Goal: Task Accomplishment & Management: Use online tool/utility

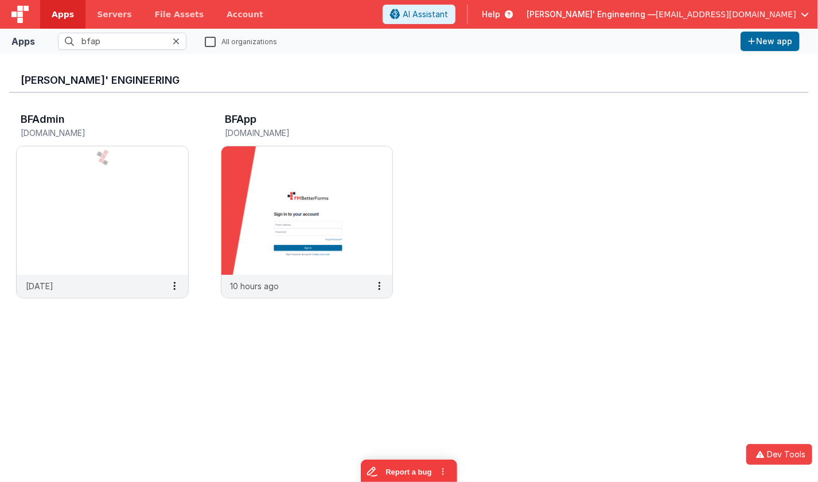
type input "bfapp"
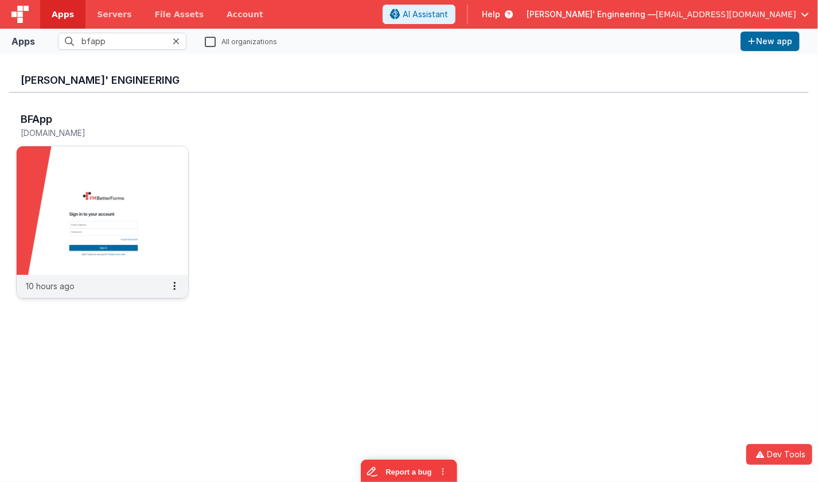
click at [166, 170] on img at bounding box center [102, 210] width 171 height 128
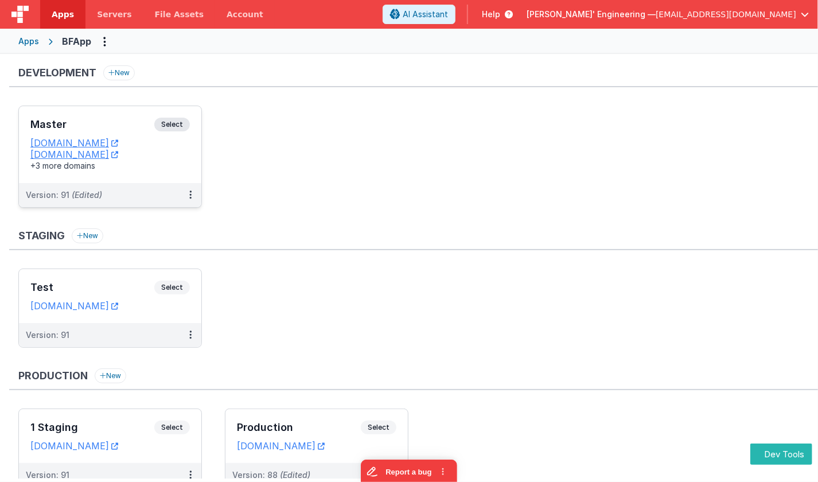
click at [176, 128] on span "Select" at bounding box center [172, 125] width 36 height 14
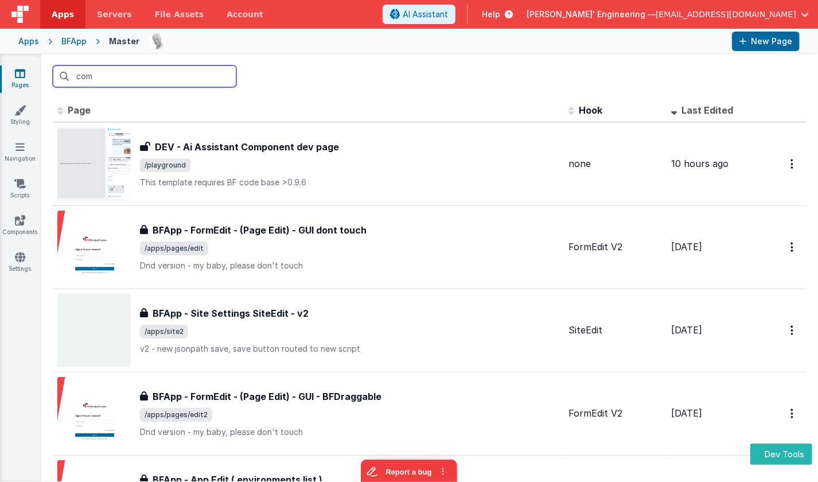
type input "comp"
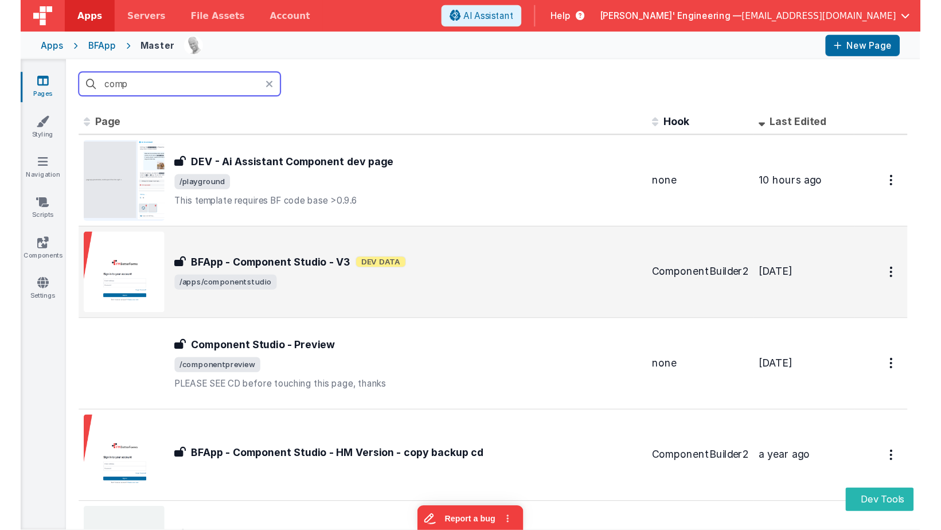
scroll to position [1, 0]
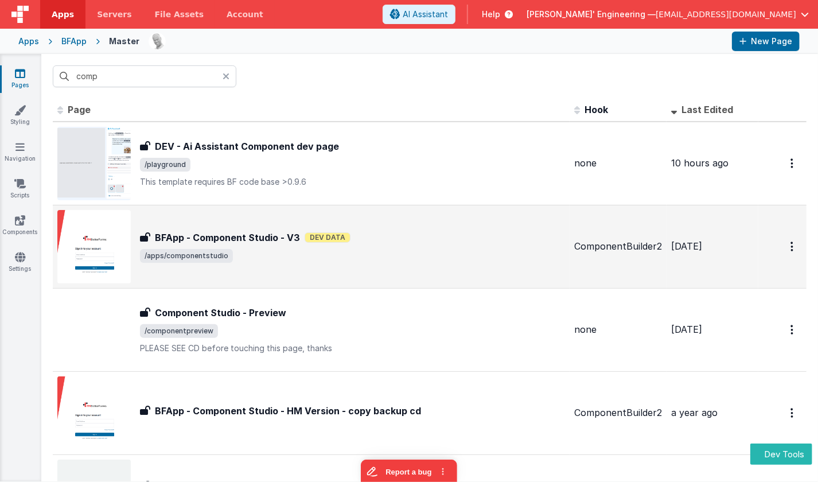
click at [330, 253] on span "/apps/componentstudio" at bounding box center [352, 256] width 425 height 14
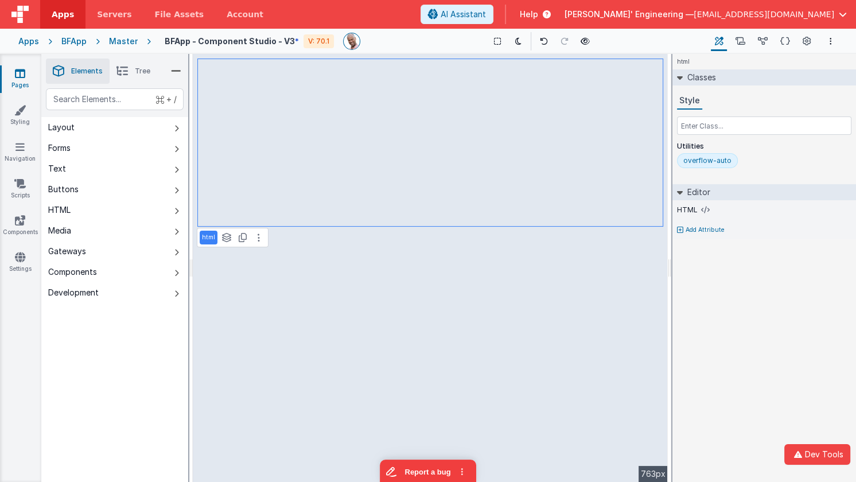
click at [744, 288] on div "html Classes Style Utilities overflow-auto Editor HTML Add Attribute DEV: Focus…" at bounding box center [764, 268] width 184 height 428
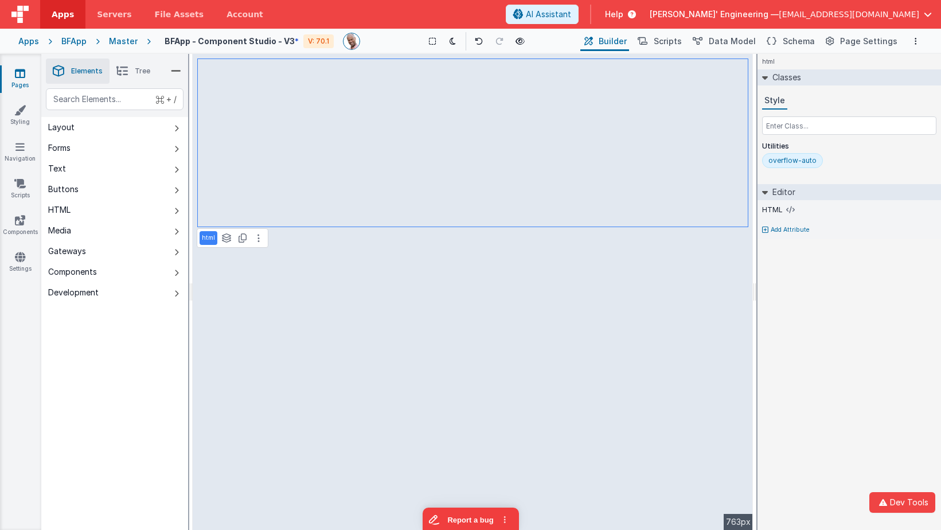
click at [139, 68] on span "Tree" at bounding box center [142, 71] width 15 height 9
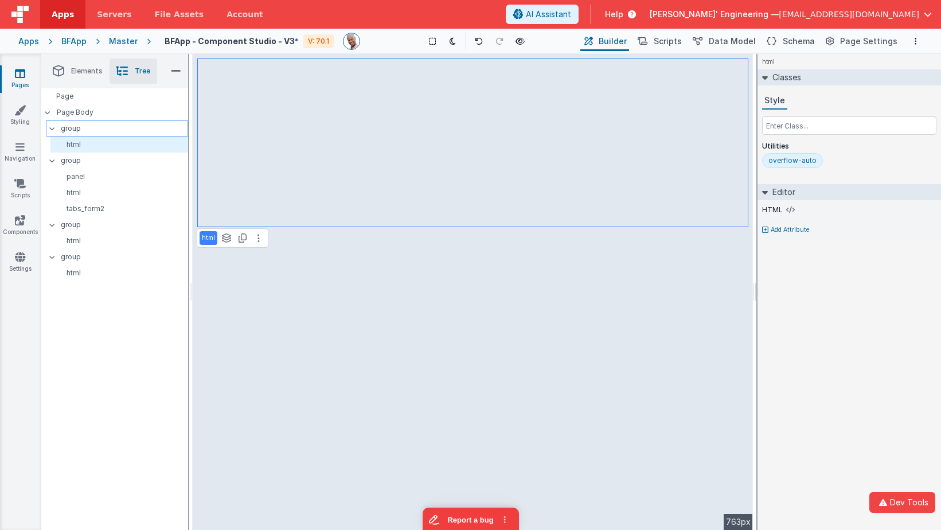
click at [81, 129] on p "group" at bounding box center [124, 128] width 127 height 13
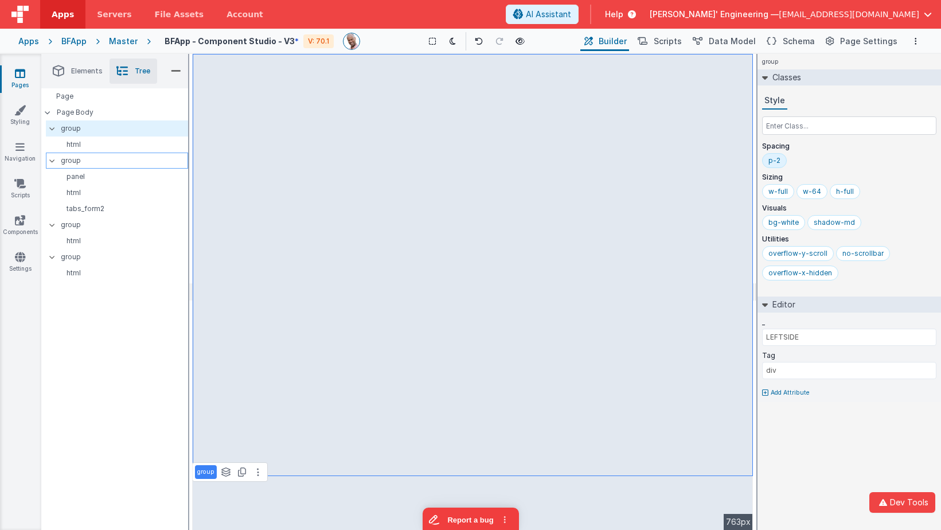
click at [73, 157] on p "group" at bounding box center [124, 160] width 127 height 13
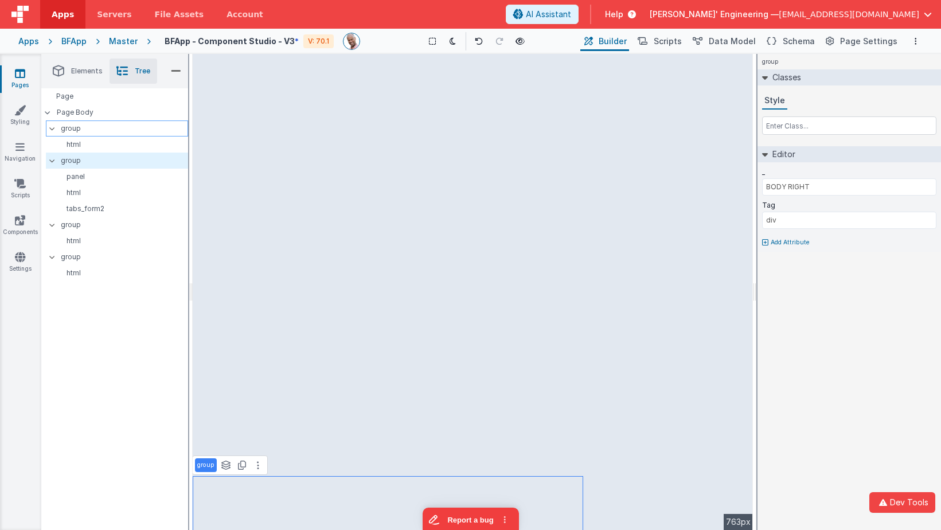
click at [126, 128] on p "group" at bounding box center [124, 128] width 127 height 13
type input "LEFTSIDE"
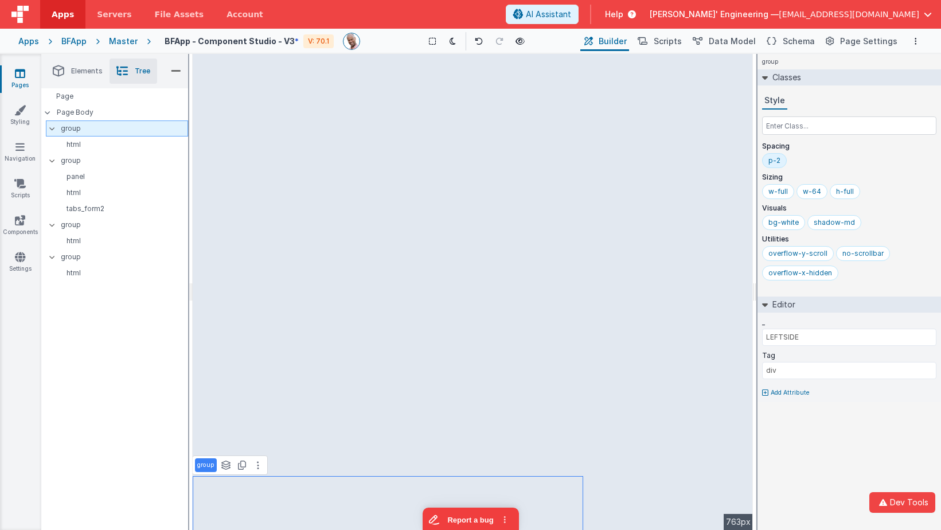
click at [126, 128] on p "group" at bounding box center [124, 128] width 127 height 13
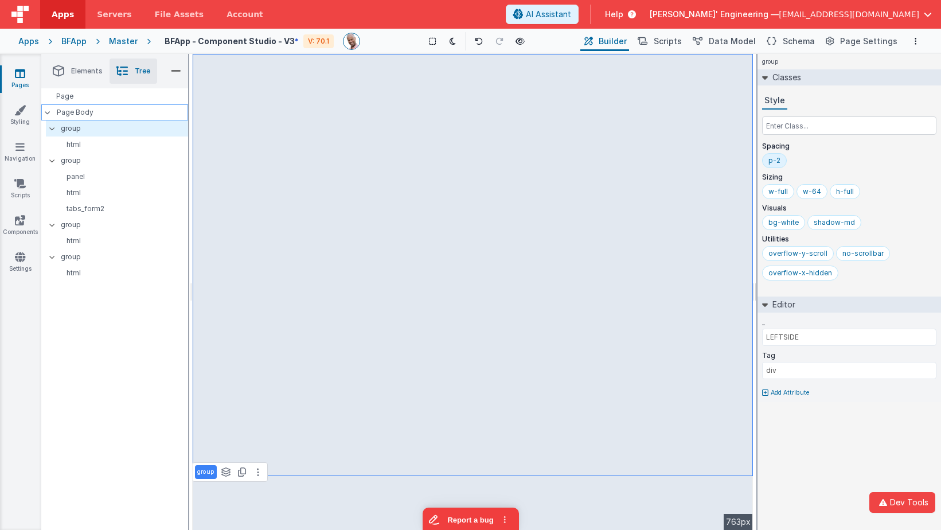
click at [89, 111] on p "Page Body" at bounding box center [122, 112] width 131 height 9
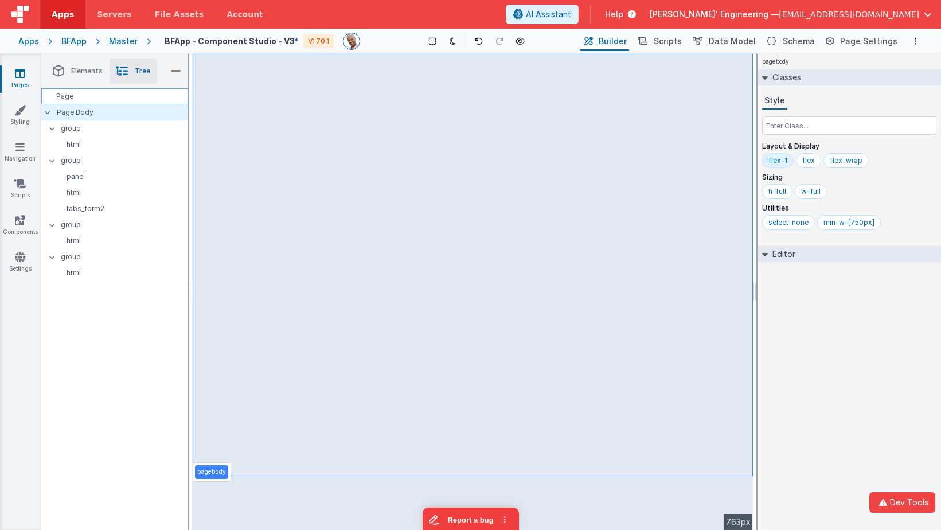
click at [70, 95] on div "Page" at bounding box center [114, 96] width 147 height 16
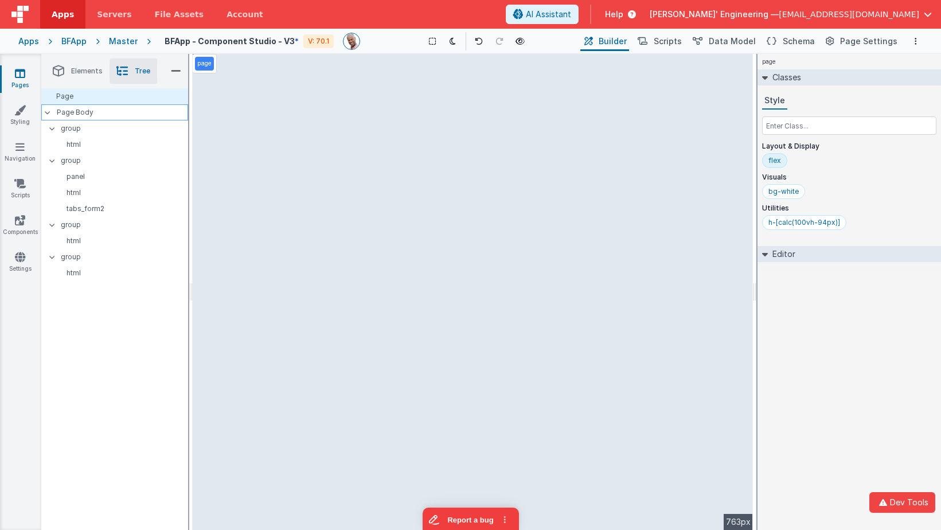
click at [75, 111] on p "Page Body" at bounding box center [122, 112] width 131 height 9
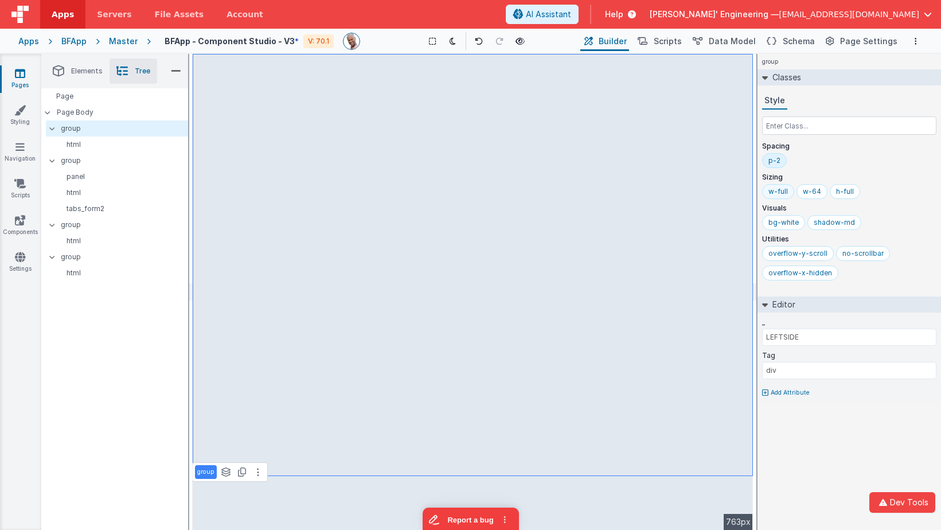
click at [781, 192] on div "w-full" at bounding box center [777, 191] width 19 height 9
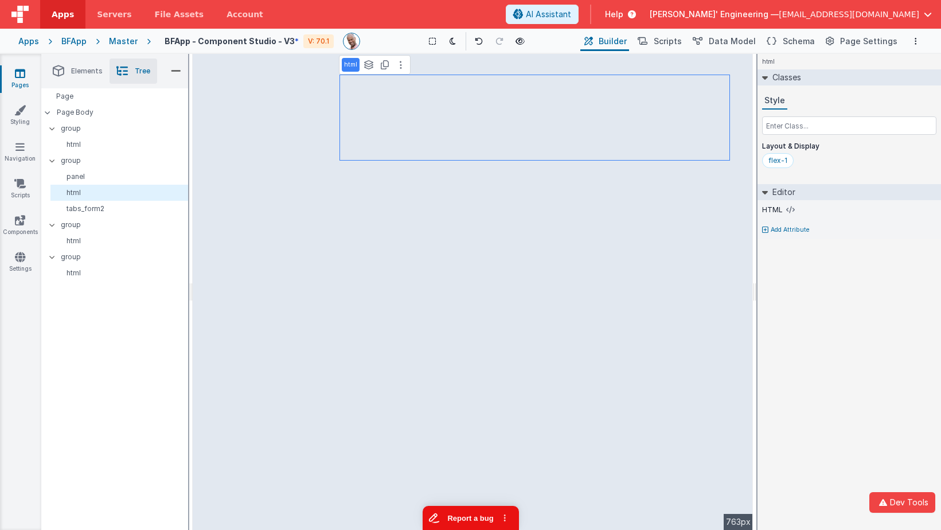
click at [461, 481] on button "Report a bug" at bounding box center [470, 518] width 96 height 24
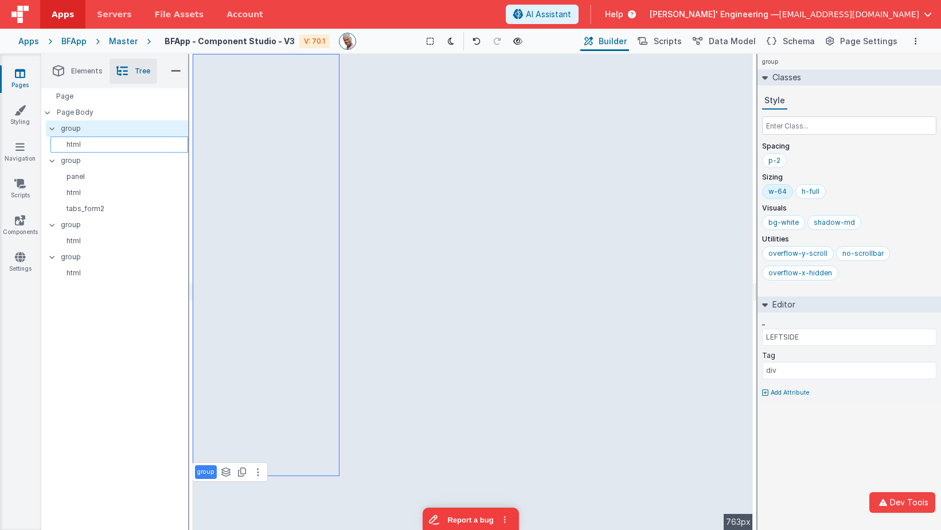
click at [90, 146] on p "html" at bounding box center [121, 144] width 132 height 9
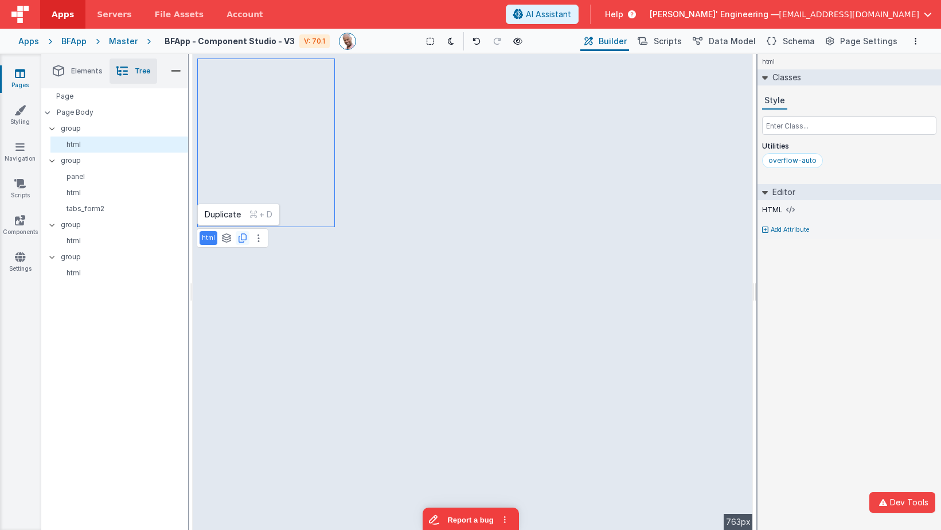
click at [242, 239] on icon at bounding box center [243, 237] width 8 height 9
click at [257, 235] on icon at bounding box center [258, 237] width 2 height 9
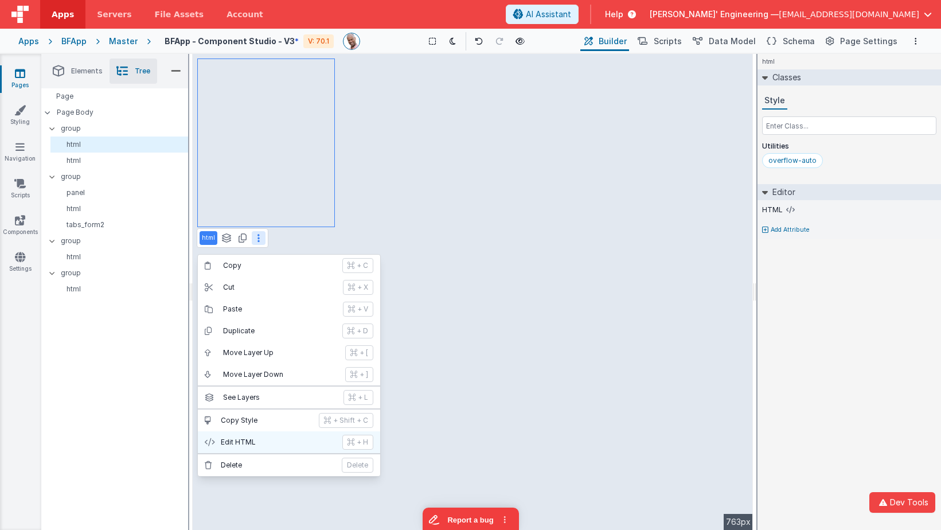
click at [264, 440] on p "Edit HTML" at bounding box center [278, 442] width 115 height 9
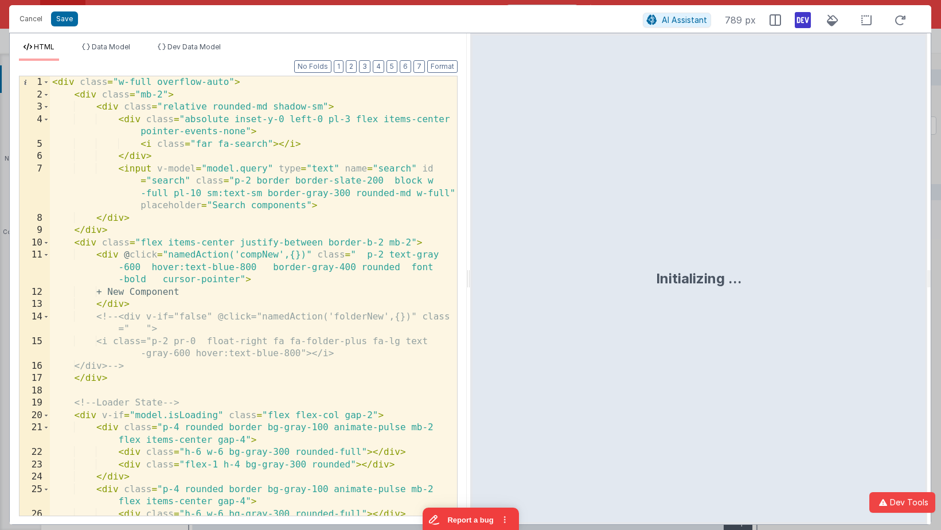
click at [373, 65] on div "Format 7 6 5 4 3 2 1 No Folds 1 2 3 4 5 6 7 8 9 10 11 12 13 14 15 16 17 18 19 2…" at bounding box center [238, 288] width 439 height 454
click at [372, 65] on div "Format 7 6 5 4 3 2 1 No Folds 1 2 3 4 5 6 7 8 9 10 11 12 13 14 15 16 17 18 19 2…" at bounding box center [238, 288] width 439 height 454
click at [368, 65] on button "3" at bounding box center [364, 66] width 11 height 13
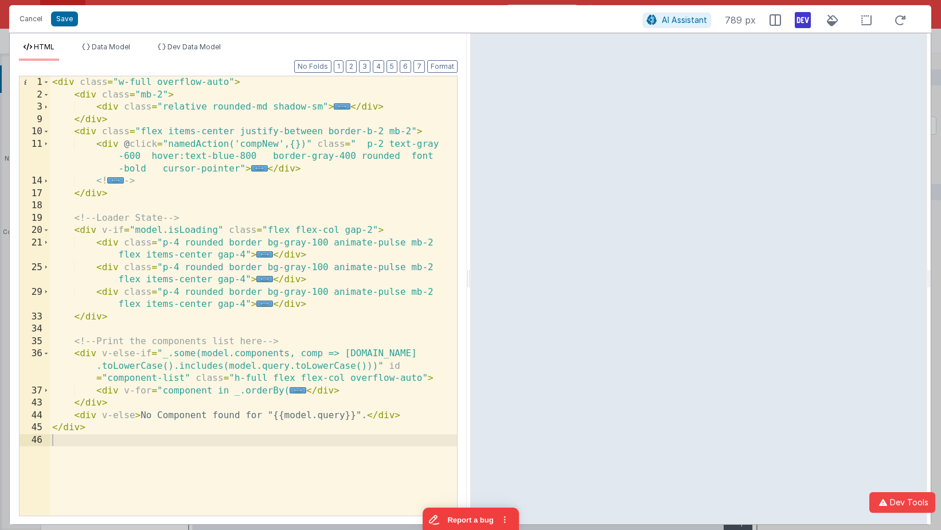
click at [233, 184] on div "< div class = "w-full overflow-auto" > < div class = "mb-2" > < div class = "re…" at bounding box center [253, 308] width 407 height 464
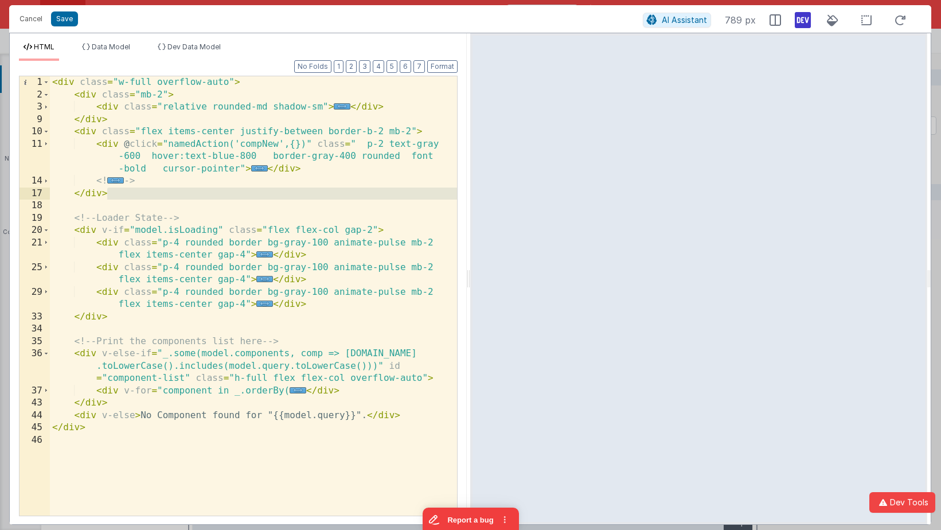
drag, startPoint x: 188, startPoint y: 201, endPoint x: 169, endPoint y: 197, distance: 19.3
click at [169, 197] on div "< div class = "w-full overflow-auto" > < div class = "mb-2" > < div class = "re…" at bounding box center [253, 308] width 407 height 464
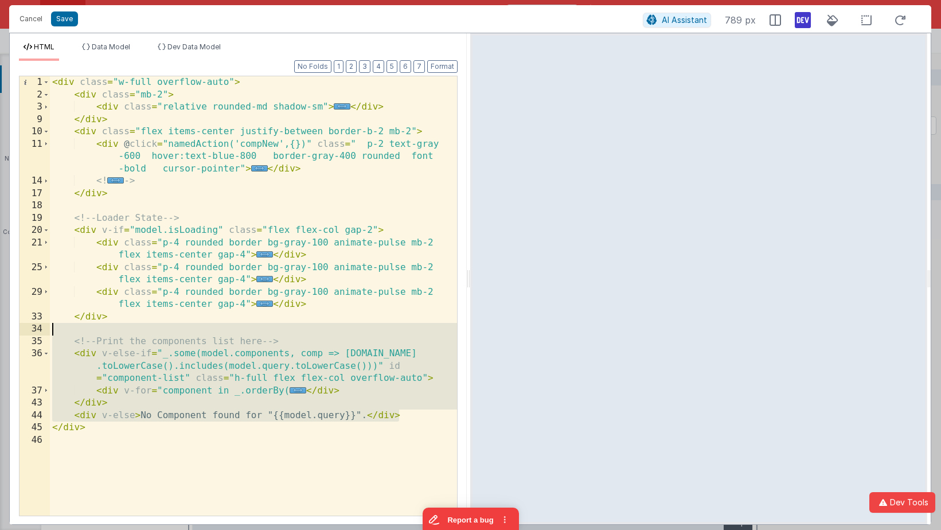
drag, startPoint x: 402, startPoint y: 413, endPoint x: 381, endPoint y: 333, distance: 83.0
click at [381, 333] on div "< div class = "w-full overflow-auto" > < div class = "mb-2" > < div class = "re…" at bounding box center [253, 308] width 407 height 464
drag, startPoint x: 430, startPoint y: 419, endPoint x: 411, endPoint y: 331, distance: 89.9
click at [411, 331] on div "< div class = "w-full overflow-auto" > < div class = "mb-2" > < div class = "re…" at bounding box center [253, 308] width 407 height 464
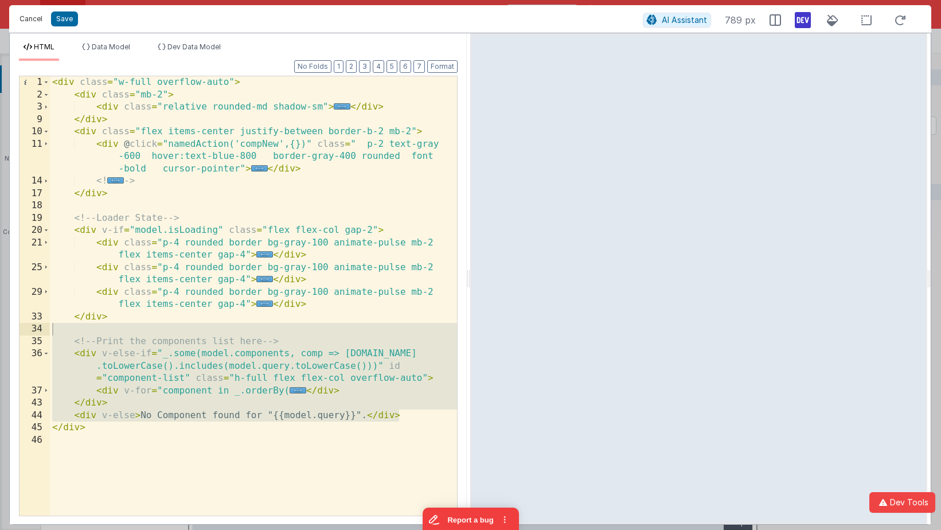
click at [34, 19] on button "Cancel" at bounding box center [31, 19] width 34 height 16
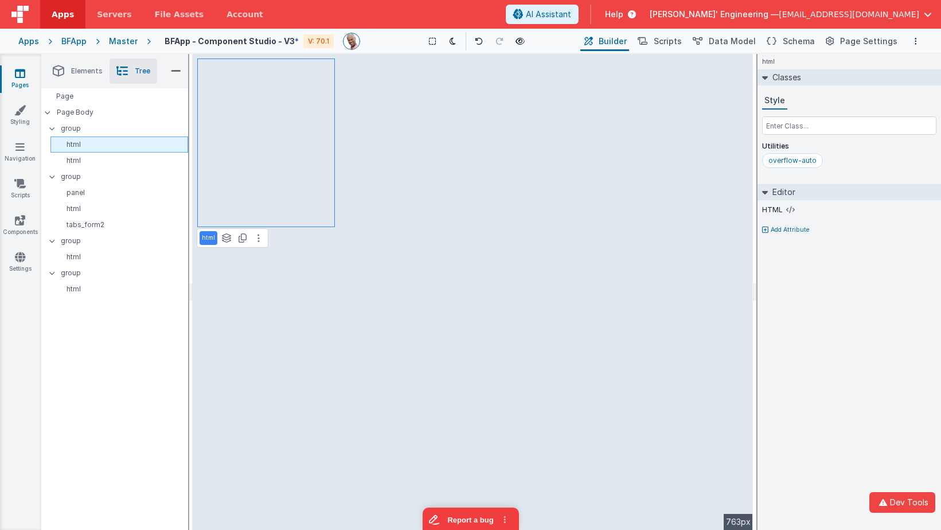
click at [98, 142] on p "html" at bounding box center [121, 144] width 132 height 9
click at [128, 145] on p "html" at bounding box center [121, 144] width 132 height 9
click at [257, 242] on icon at bounding box center [258, 237] width 2 height 9
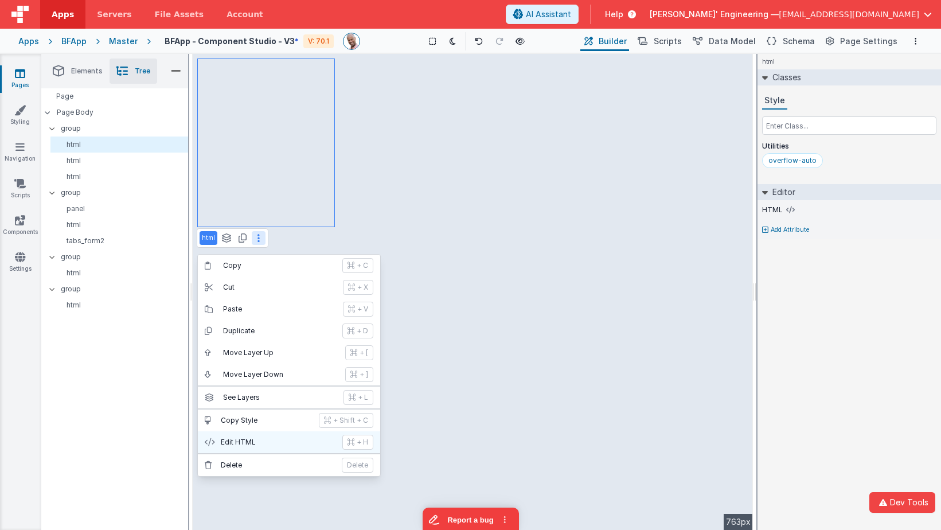
click at [278, 438] on p "Edit HTML" at bounding box center [278, 442] width 115 height 9
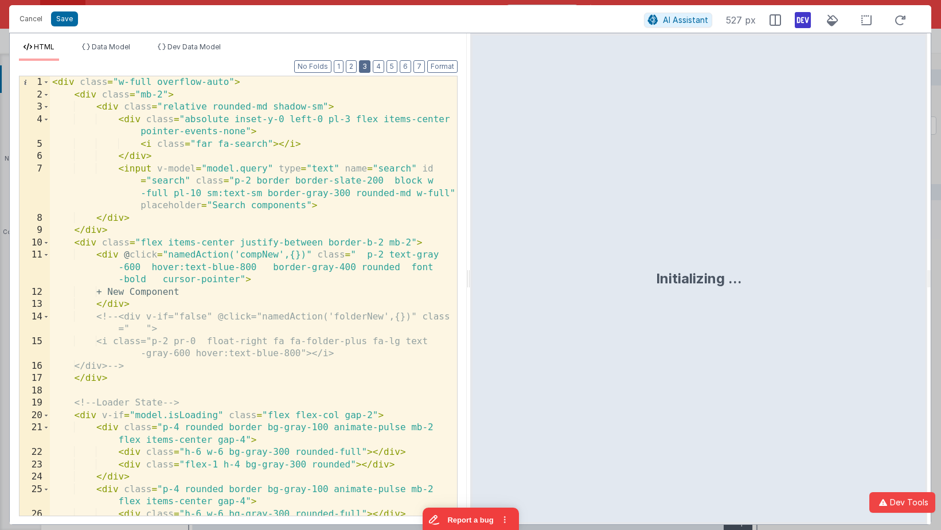
click at [369, 69] on button "3" at bounding box center [364, 66] width 11 height 13
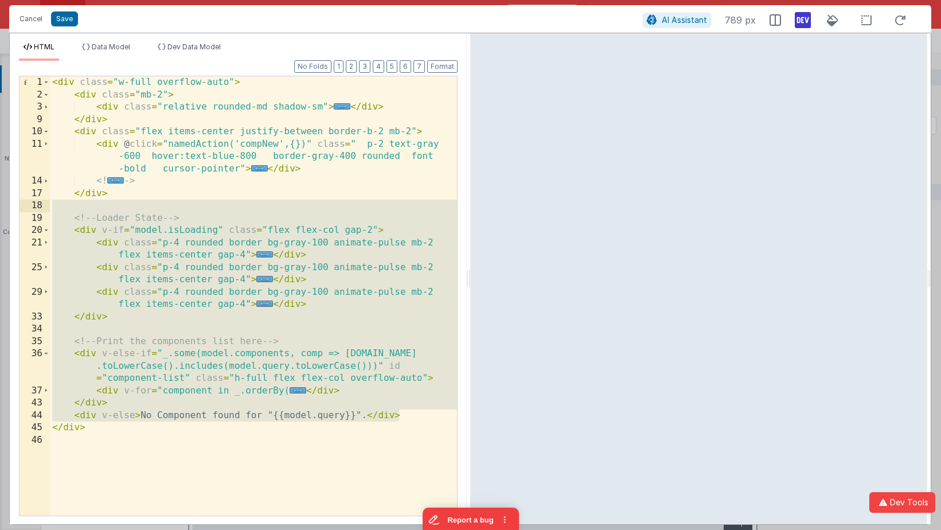
drag, startPoint x: 405, startPoint y: 414, endPoint x: 327, endPoint y: 208, distance: 220.9
click at [327, 208] on div "< div class = "w-full overflow-auto" > < div class = "mb-2" > < div class = "re…" at bounding box center [253, 308] width 407 height 464
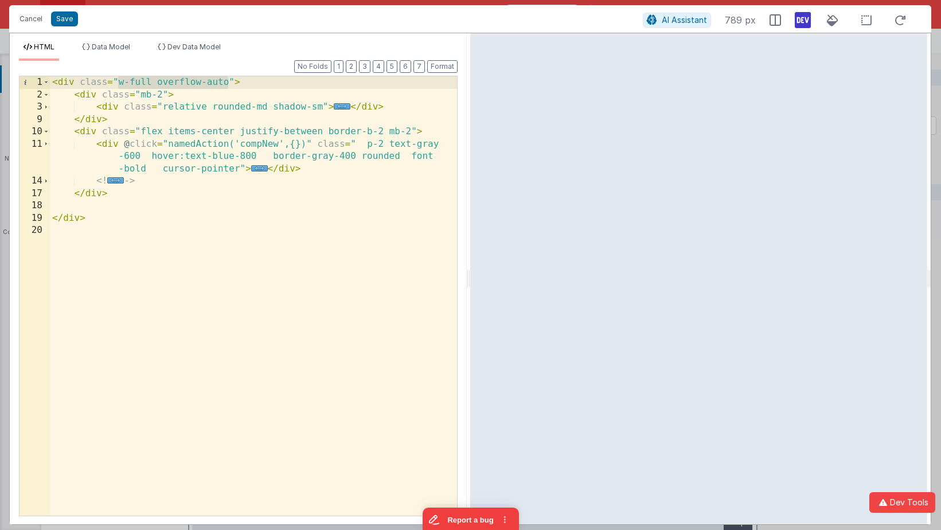
drag, startPoint x: 227, startPoint y: 85, endPoint x: 116, endPoint y: 84, distance: 110.1
click at [116, 84] on div "< div class = "w-full overflow-auto" > < div class = "mb-2" > < div class = "re…" at bounding box center [253, 308] width 407 height 464
click at [219, 85] on div "< div class = "" > < div class = "mb-2" > < div class = "relative rounded-md sh…" at bounding box center [253, 308] width 407 height 464
drag, startPoint x: 219, startPoint y: 85, endPoint x: 214, endPoint y: 33, distance: 53.0
click at [214, 33] on div "HTML Data Model Dev Data Model Format 7 6 5 4 3 2 1 No Folds 1 2 3 9 10 11 14 1…" at bounding box center [238, 278] width 457 height 491
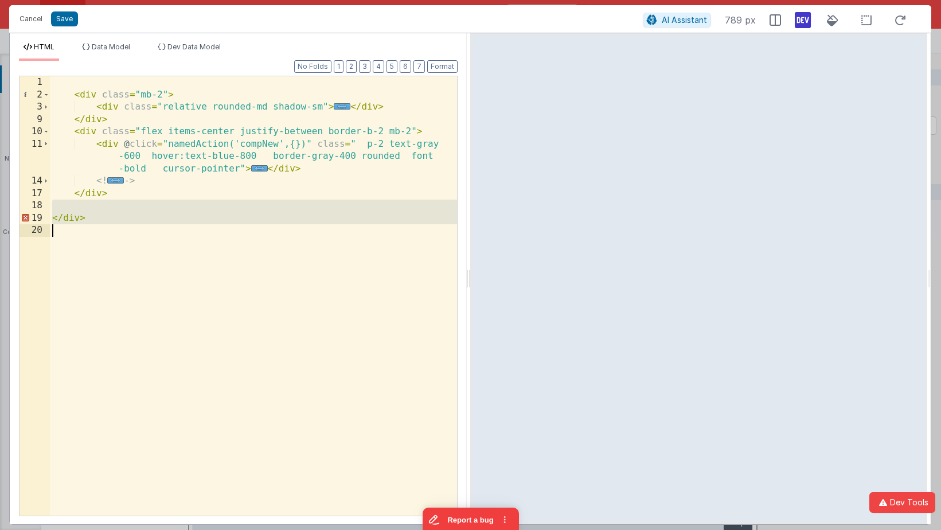
drag, startPoint x: 117, startPoint y: 209, endPoint x: 108, endPoint y: 257, distance: 48.5
click at [108, 257] on div "< div class = "mb-2" > < div class = "relative rounded-md shadow-sm" > ... </ d…" at bounding box center [253, 308] width 407 height 464
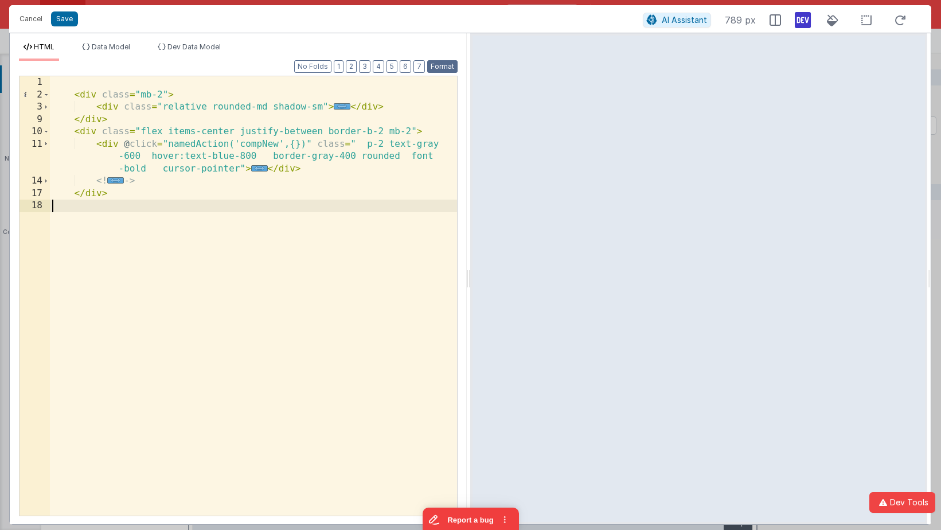
click at [436, 65] on button "Format" at bounding box center [442, 66] width 30 height 13
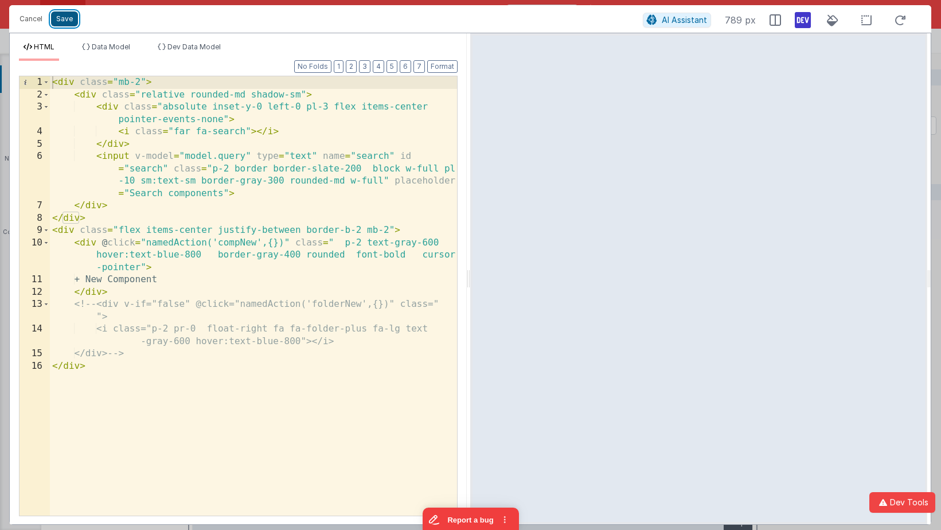
click at [67, 19] on button "Save" at bounding box center [64, 18] width 27 height 15
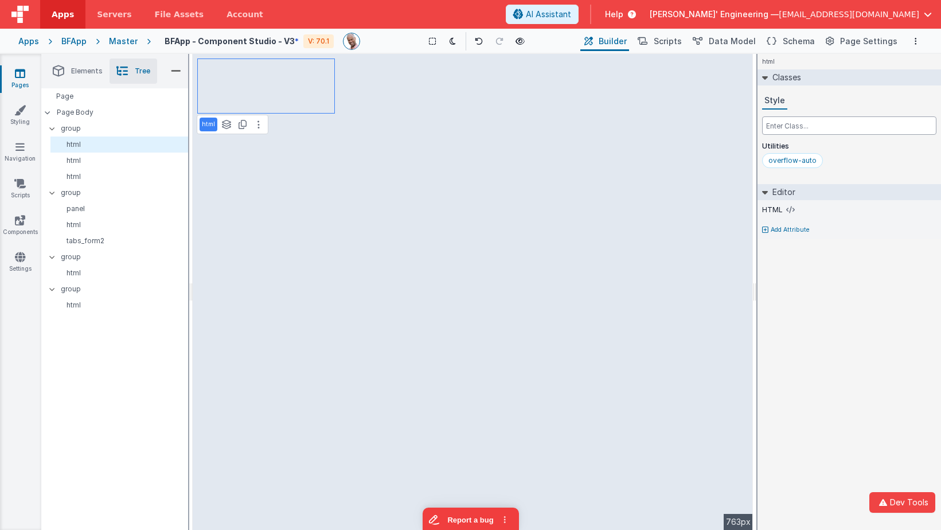
click at [782, 124] on input "text" at bounding box center [849, 125] width 174 height 18
paste input "w-full overflow-auto"
type input "w-full overflow-auto"
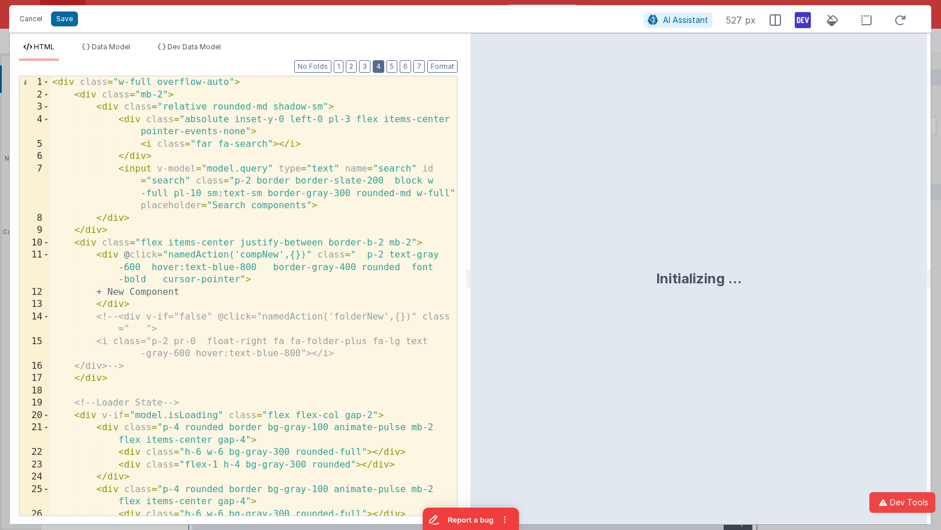
click at [378, 63] on button "4" at bounding box center [378, 66] width 11 height 13
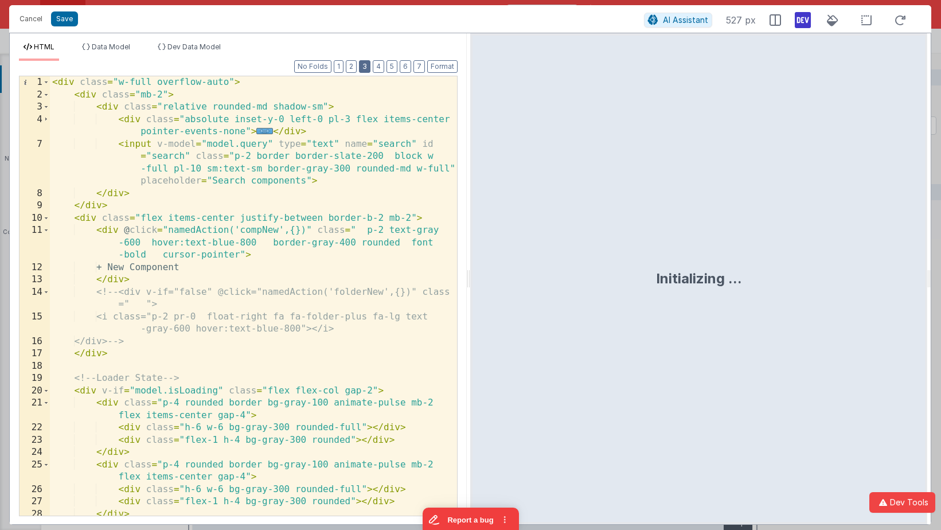
click at [368, 65] on button "3" at bounding box center [364, 66] width 11 height 13
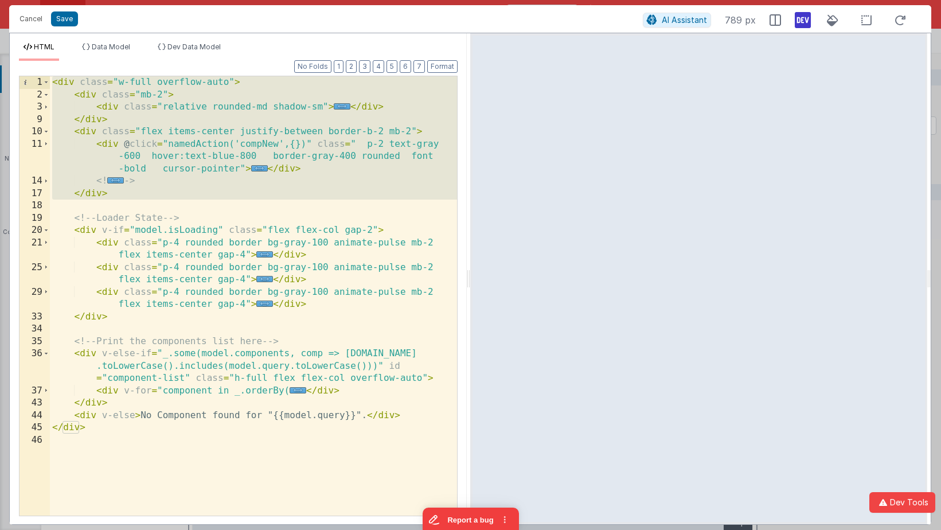
drag, startPoint x: 179, startPoint y: 204, endPoint x: 150, endPoint y: 21, distance: 185.8
click at [150, 21] on div "Cancel Save AI Assistant 789 px HTML Data Model Dev Data Model Format 7 6 5 4 3…" at bounding box center [470, 265] width 922 height 520
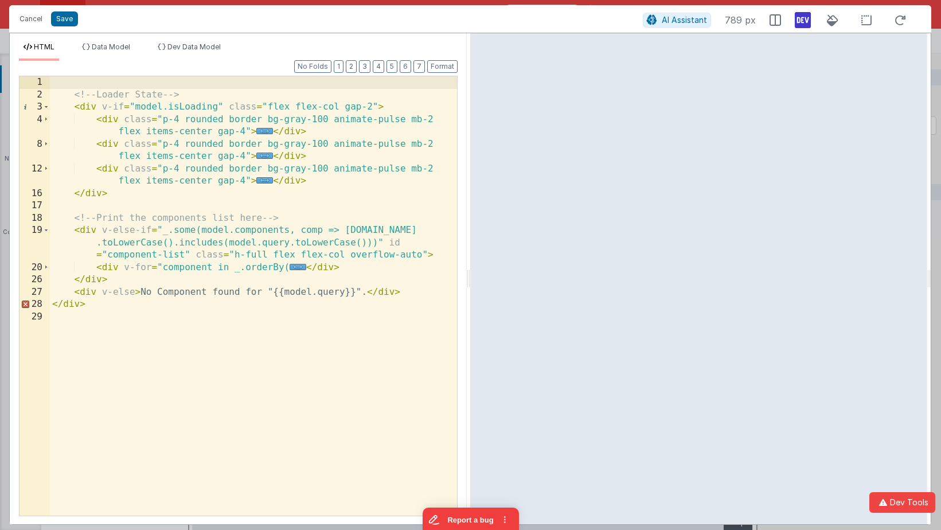
click at [76, 210] on div "<!-- Loader State --> < div v-if = "model.isLoading" class = "flex flex-col gap…" at bounding box center [253, 308] width 407 height 464
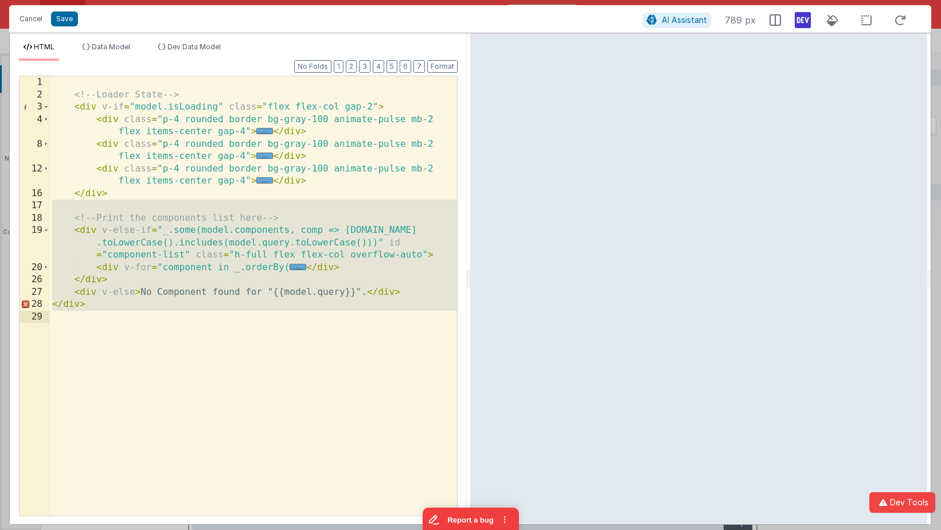
drag, startPoint x: 76, startPoint y: 210, endPoint x: 84, endPoint y: 487, distance: 277.7
click at [84, 481] on div "<!-- Loader State --> < div v-if = "model.isLoading" class = "flex flex-col gap…" at bounding box center [253, 308] width 407 height 464
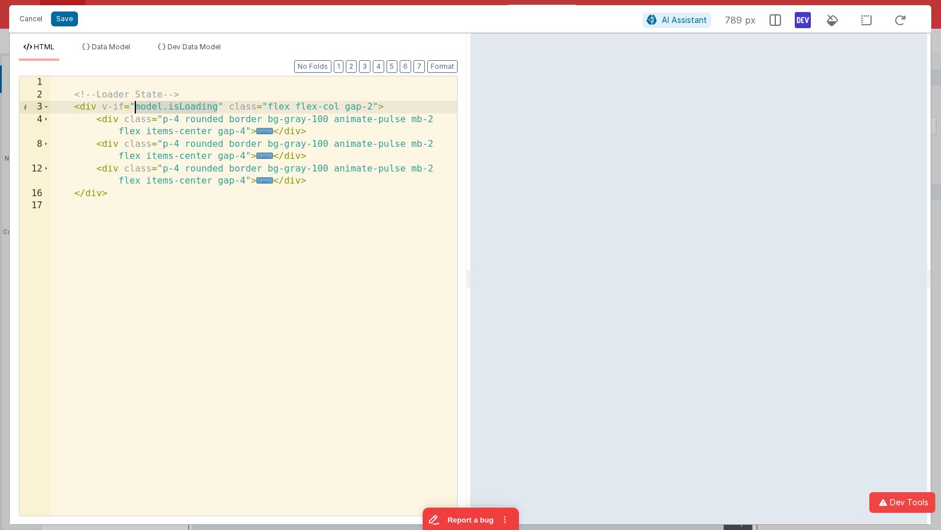
drag, startPoint x: 219, startPoint y: 107, endPoint x: 134, endPoint y: 113, distance: 85.7
click at [134, 113] on div "<!-- Loader State --> < div v-if = "model.isLoading" class = "flex flex-col gap…" at bounding box center [253, 308] width 407 height 464
click at [140, 106] on div "<!-- Loader State --> < div v-if = "" class = "flex flex-col gap-2" > < div cla…" at bounding box center [253, 308] width 407 height 464
click at [198, 92] on div "<!-- Loader State --> < div class = "flex flex-col gap-2" > < div class = "p-4 …" at bounding box center [253, 308] width 407 height 464
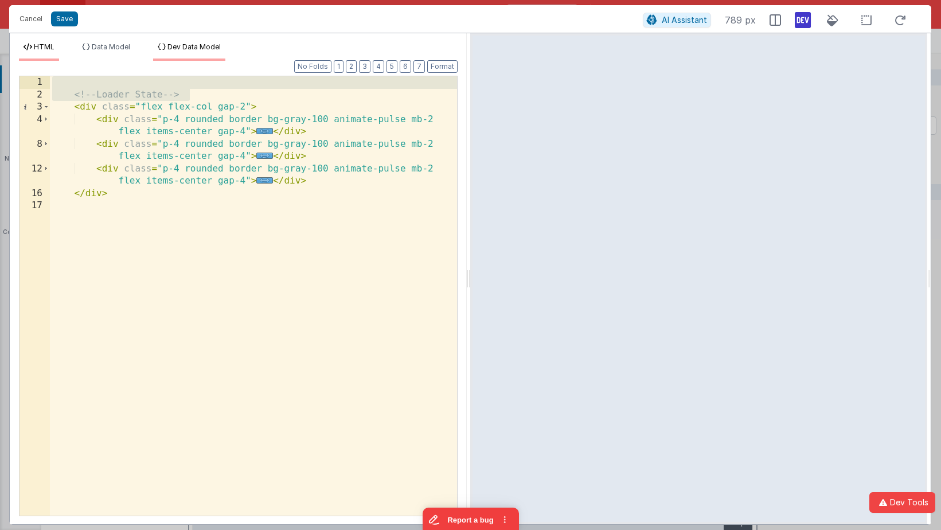
drag, startPoint x: 198, startPoint y: 92, endPoint x: 191, endPoint y: 57, distance: 35.7
click at [191, 57] on div "HTML Data Model Dev Data Model Format 7 6 5 4 3 2 1 No Folds 1 2 3 4 8 12 16 17…" at bounding box center [238, 283] width 457 height 482
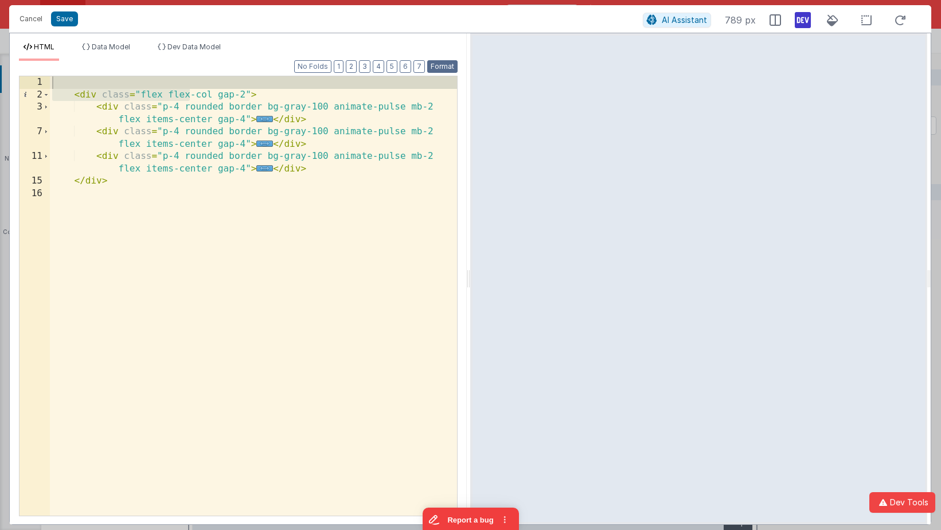
click at [444, 61] on button "Format" at bounding box center [442, 66] width 30 height 13
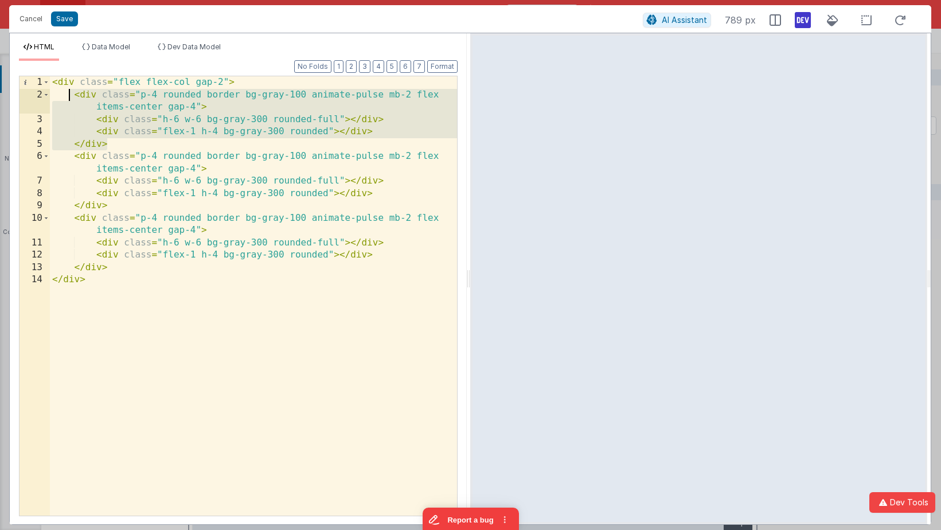
drag, startPoint x: 182, startPoint y: 145, endPoint x: 68, endPoint y: 97, distance: 124.2
click at [68, 97] on div "< div class = "flex flex-col gap-2" > < div class = "p-4 rounded border bg-gray…" at bounding box center [253, 308] width 407 height 464
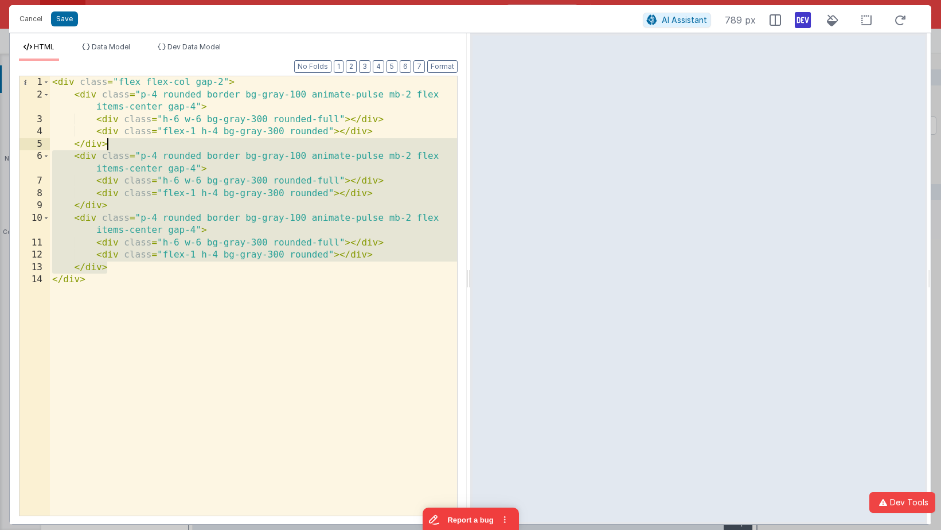
drag, startPoint x: 119, startPoint y: 265, endPoint x: 126, endPoint y: 148, distance: 117.2
click at [126, 148] on div "< div class = "flex flex-col gap-2" > < div class = "p-4 rounded border bg-gray…" at bounding box center [253, 308] width 407 height 464
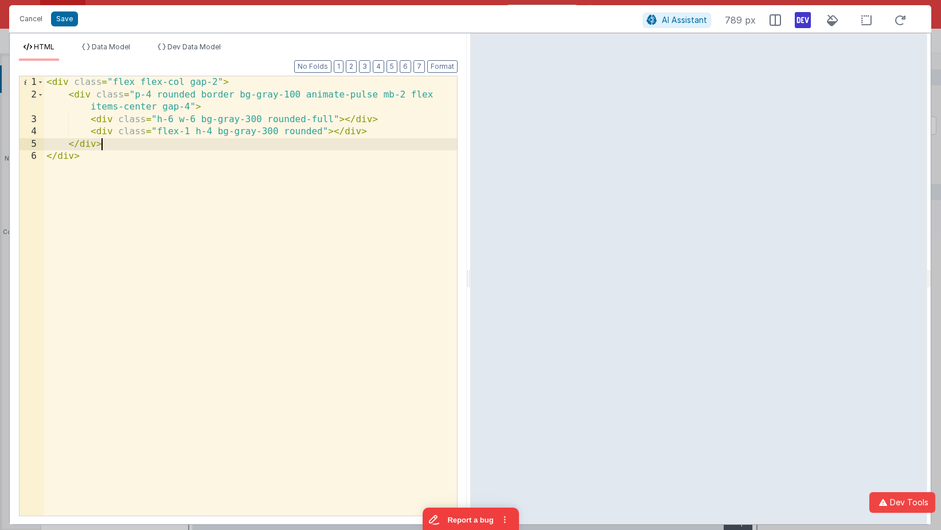
click at [214, 81] on div "< div class = "flex flex-col gap-2" > < div class = "p-4 rounded border bg-gray…" at bounding box center [250, 308] width 413 height 464
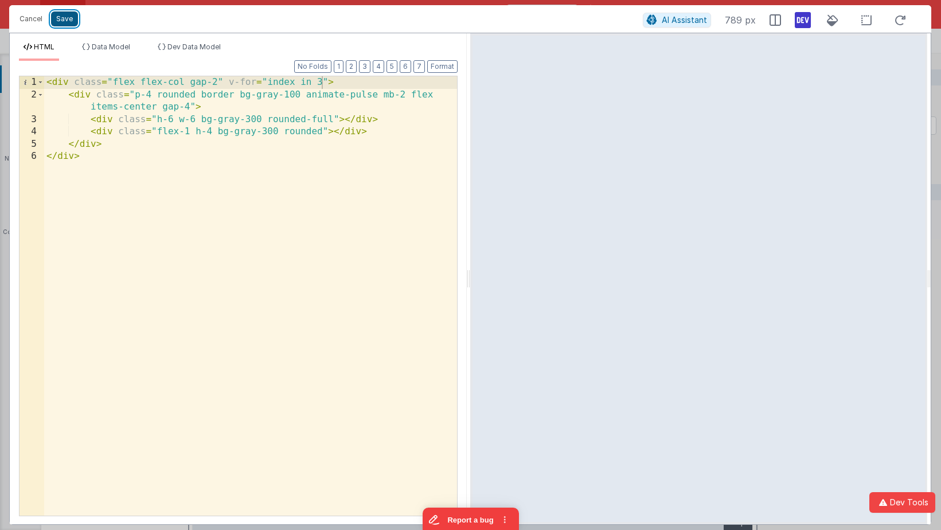
click at [68, 17] on button "Save" at bounding box center [64, 18] width 27 height 15
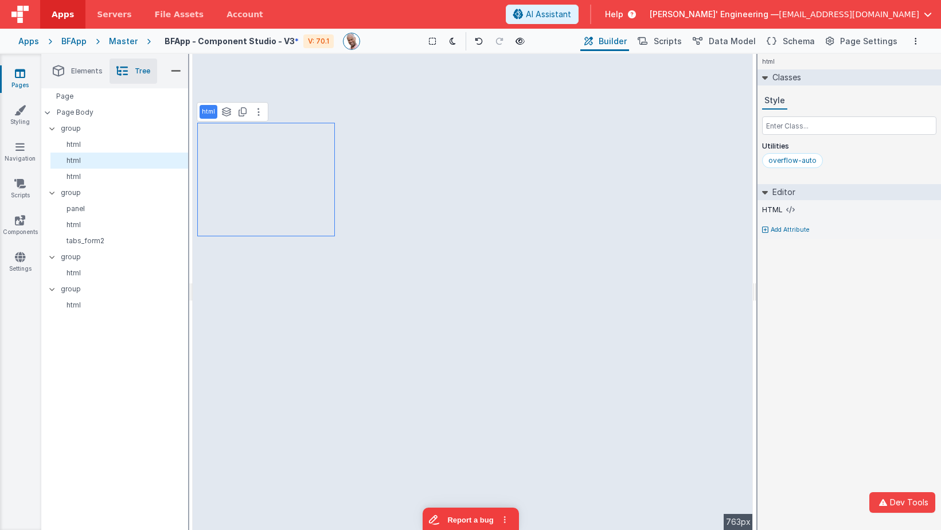
click at [787, 229] on p "Add Attribute" at bounding box center [790, 229] width 39 height 9
click at [817, 224] on div at bounding box center [928, 226] width 16 height 7
click at [790, 227] on icon at bounding box center [792, 225] width 6 height 9
click at [791, 238] on input "true" at bounding box center [849, 240] width 174 height 17
click at [791, 239] on input "true" at bounding box center [849, 240] width 174 height 17
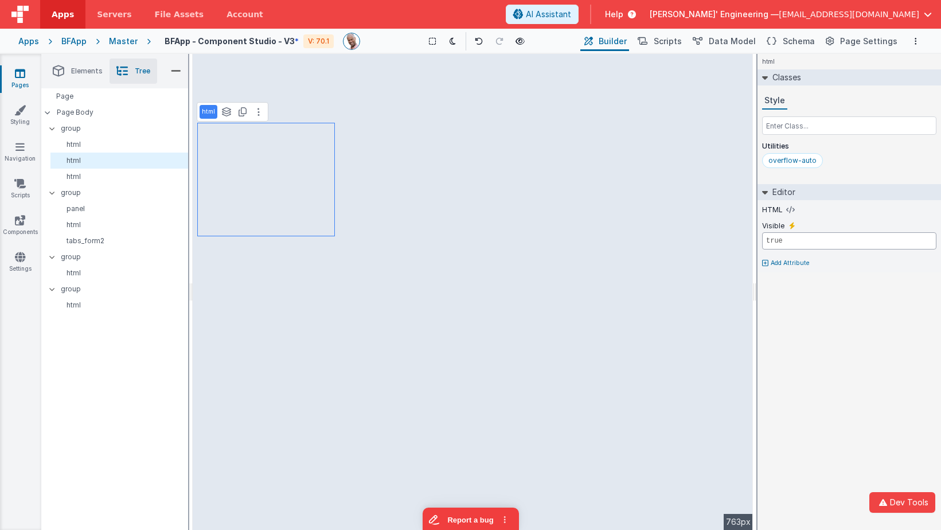
click at [791, 239] on input "true" at bounding box center [849, 240] width 174 height 17
paste input "model.isLoading"
type input "model.isLoading"
click at [817, 294] on div "html Classes Style Utilities overflow-auto Editor HTML Visible model.isLoading …" at bounding box center [850, 292] width 184 height 476
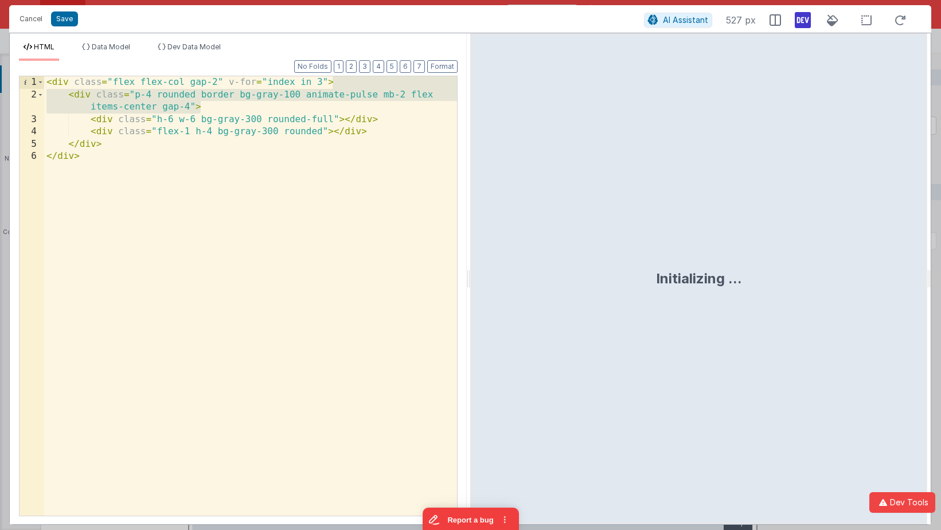
drag, startPoint x: 287, startPoint y: 107, endPoint x: 351, endPoint y: 81, distance: 68.7
click at [351, 81] on div "< div class = "flex flex-col gap-2" v-for = "index in 3" > < div class = "p-4 r…" at bounding box center [250, 308] width 413 height 464
click at [394, 120] on div "< div class = "flex flex-col gap-2" v-for = "index in 3" > < div class = "p-4 r…" at bounding box center [250, 308] width 413 height 464
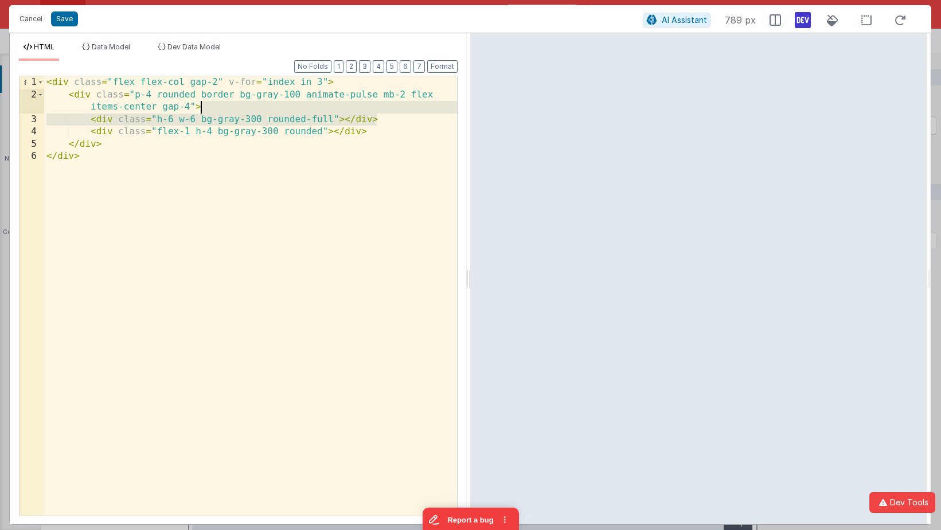
drag, startPoint x: 394, startPoint y: 120, endPoint x: 392, endPoint y: 111, distance: 9.9
click at [392, 111] on div "< div class = "flex flex-col gap-2" v-for = "index in 3" > < div class = "p-4 r…" at bounding box center [250, 308] width 413 height 464
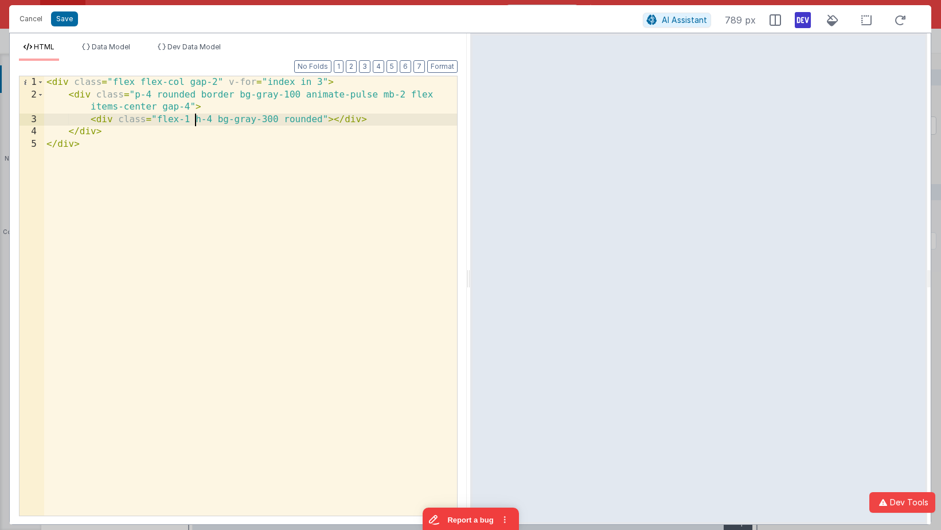
click at [193, 119] on div "< div class = "flex flex-col gap-2" v-for = "index in 3" > < div class = "p-4 r…" at bounding box center [250, 308] width 413 height 464
click at [191, 123] on div "< div class = "flex flex-col gap-2" v-for = "index in 3" > < div class = "p-4 r…" at bounding box center [250, 308] width 413 height 464
drag, startPoint x: 191, startPoint y: 123, endPoint x: 157, endPoint y: 121, distance: 33.9
click at [157, 121] on div "< div class = "flex flex-col gap-2" v-for = "index in 3" > < div class = "p-4 r…" at bounding box center [250, 308] width 413 height 464
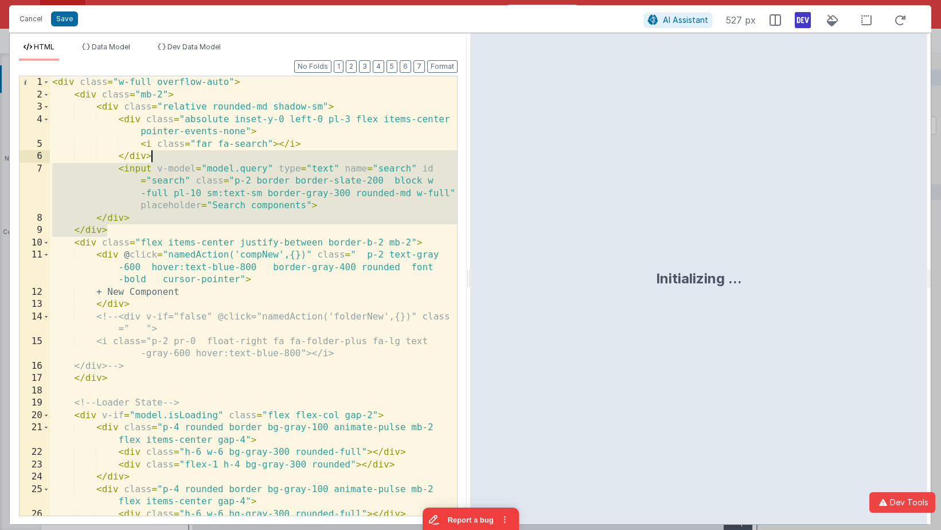
drag, startPoint x: 170, startPoint y: 228, endPoint x: 150, endPoint y: 151, distance: 79.4
click at [150, 151] on div "< div class = "w-full overflow-auto" > < div class = "mb-2" > < div class = "re…" at bounding box center [253, 308] width 407 height 464
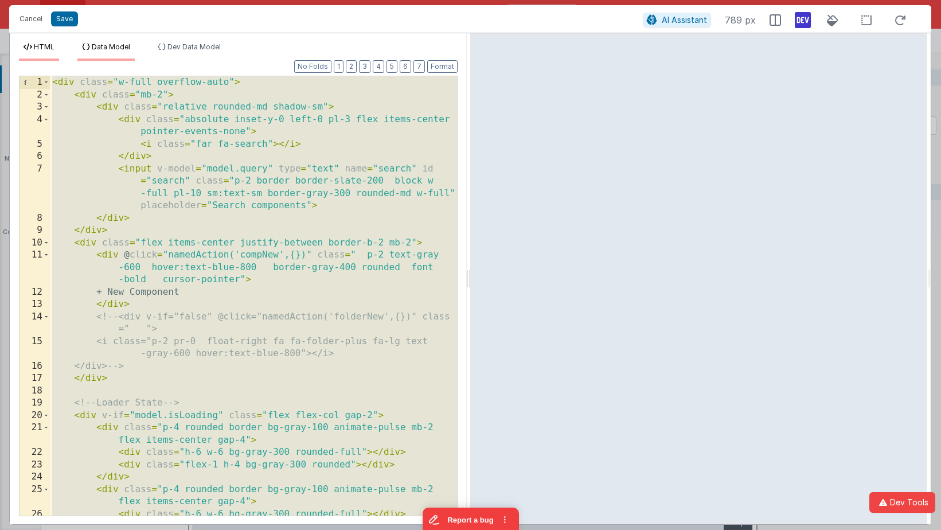
drag, startPoint x: 138, startPoint y: 435, endPoint x: 122, endPoint y: 48, distance: 387.4
click at [122, 48] on div "HTML Data Model Dev Data Model Format 7 6 5 4 3 2 1 No Folds 1 2 3 4 5 6 7 8 9 …" at bounding box center [238, 283] width 457 height 482
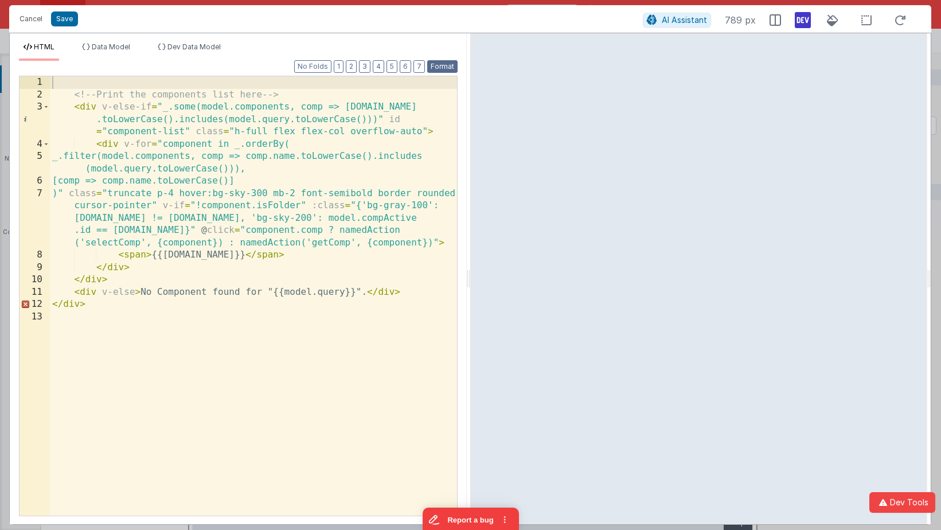
click at [431, 63] on button "Format" at bounding box center [442, 66] width 30 height 13
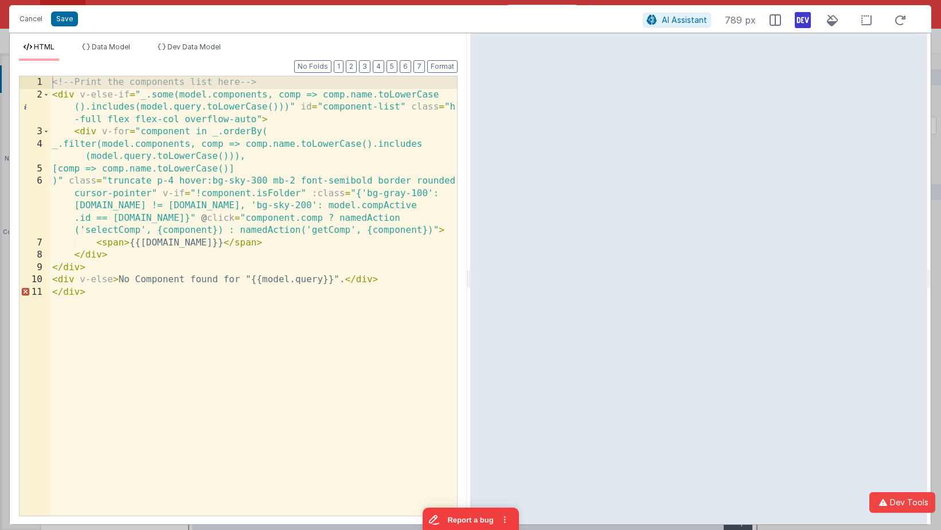
click at [285, 271] on div "<!-- Print the components list here --> < div v-else-if = "_.some(model.compone…" at bounding box center [253, 308] width 407 height 464
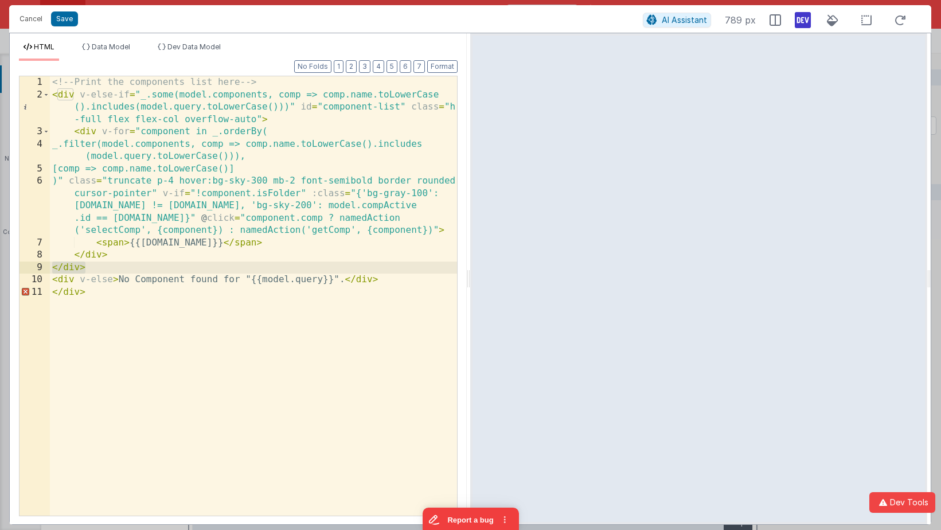
drag, startPoint x: 107, startPoint y: 270, endPoint x: 39, endPoint y: 267, distance: 68.3
click at [39, 267] on div "1 2 3 4 5 6 7 8 9 10 11 <!-- Print the components list here --> < div v-else-if…" at bounding box center [238, 296] width 439 height 440
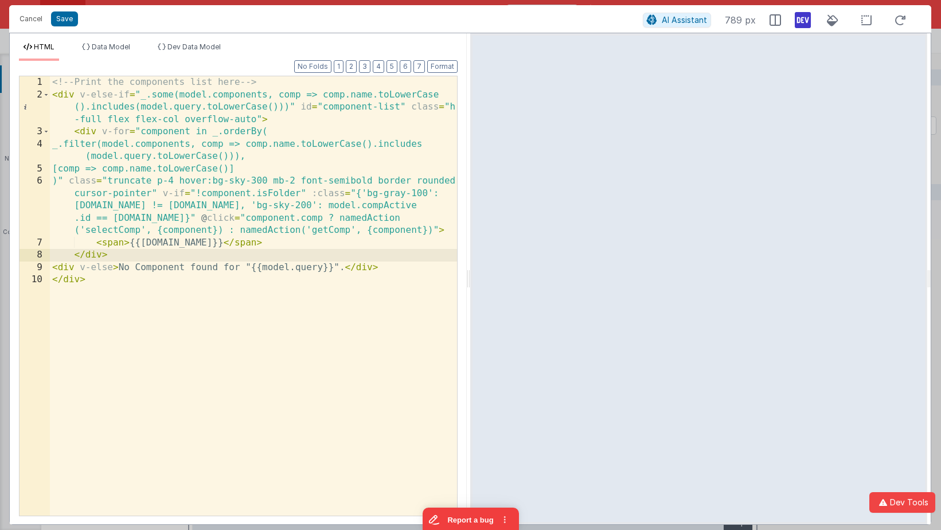
click at [142, 94] on div "<!-- Print the components list here --> < div v-else-if = "_.some(model.compone…" at bounding box center [253, 308] width 407 height 464
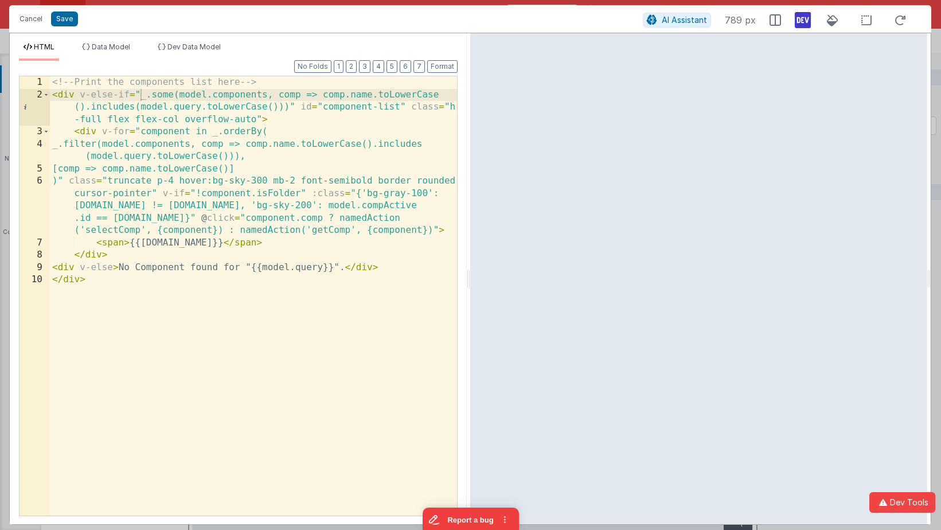
click at [794, 19] on div "AI Assistant 789 px" at bounding box center [778, 20] width 270 height 21
click at [799, 21] on icon at bounding box center [803, 20] width 16 height 18
click at [443, 69] on button "Format" at bounding box center [442, 66] width 30 height 13
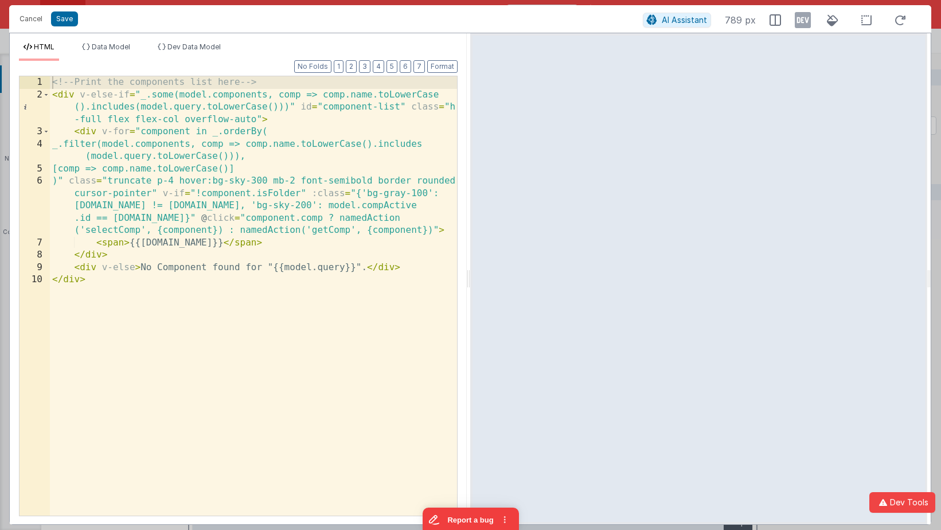
click at [108, 95] on div "<!-- Print the components list here --> < div v-else-if = "_.some(model.compone…" at bounding box center [253, 308] width 407 height 464
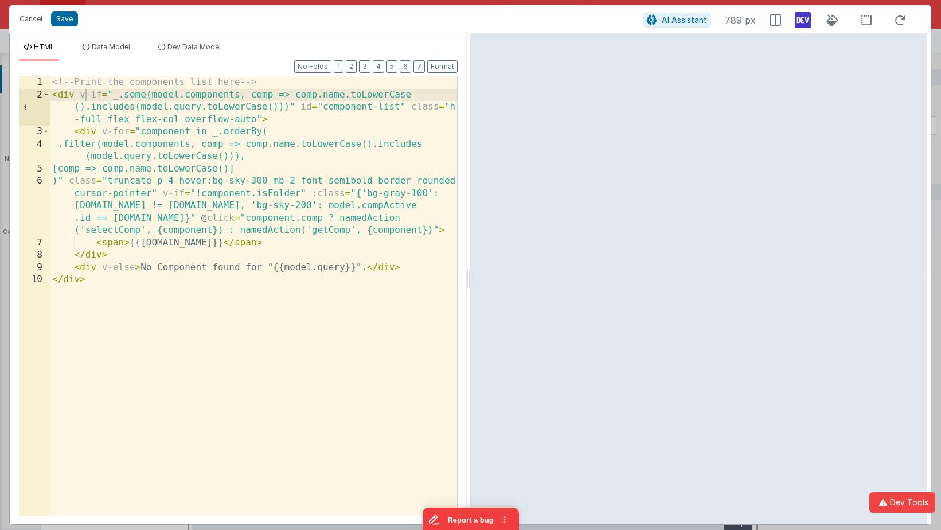
click at [801, 18] on icon at bounding box center [803, 20] width 16 height 18
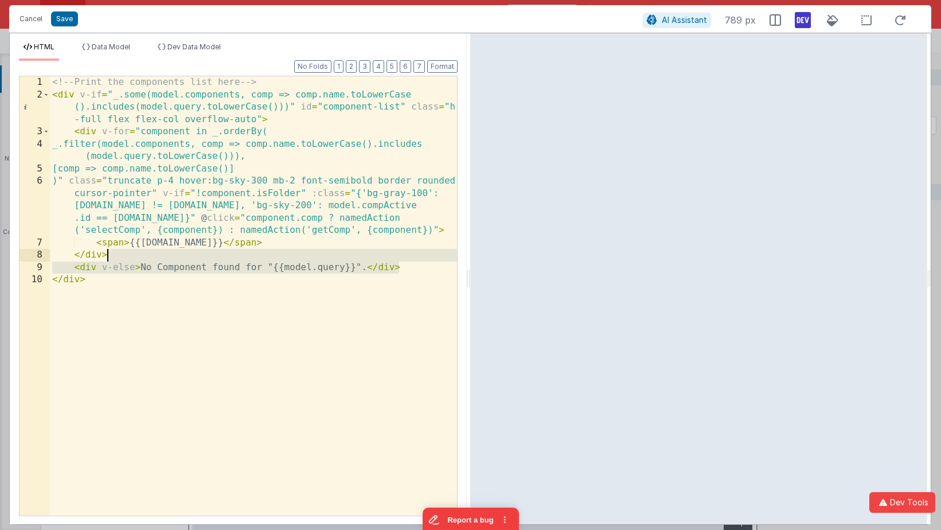
drag, startPoint x: 410, startPoint y: 269, endPoint x: 407, endPoint y: 254, distance: 15.2
click at [407, 254] on div "<!-- Print the components list here --> < div v-if = "_.some(model.components, …" at bounding box center [253, 308] width 407 height 464
click at [358, 274] on div "<!-- Print the components list here --> < div v-if = "_.some(model.components, …" at bounding box center [253, 308] width 407 height 464
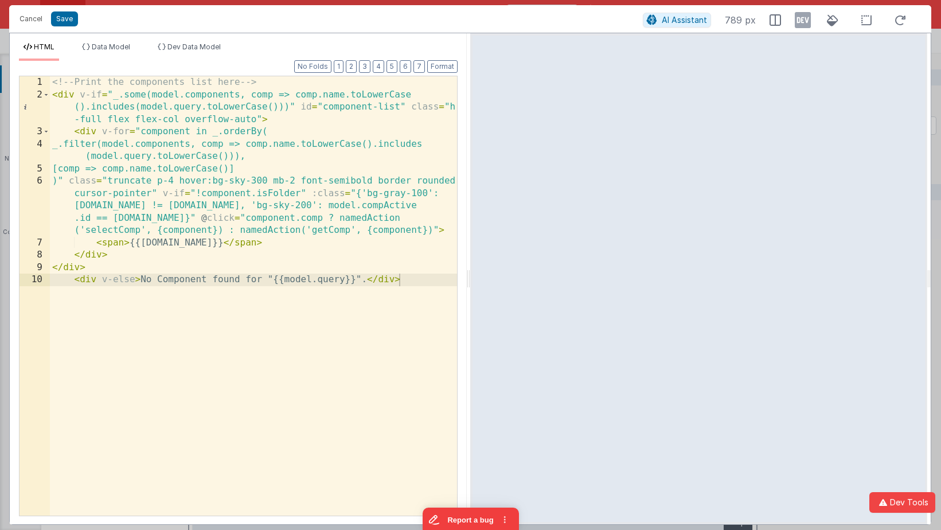
click at [808, 22] on icon at bounding box center [803, 20] width 16 height 18
click at [807, 19] on icon at bounding box center [803, 20] width 16 height 18
click at [456, 64] on button "Format" at bounding box center [442, 66] width 30 height 13
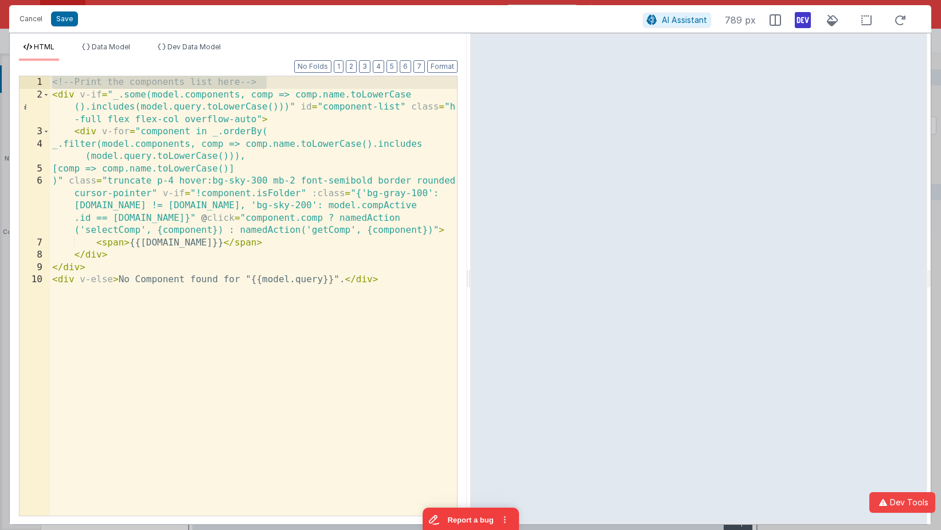
drag, startPoint x: 280, startPoint y: 81, endPoint x: 272, endPoint y: 37, distance: 45.3
click at [272, 37] on div "HTML Data Model Dev Data Model Format 7 6 5 4 3 2 1 No Folds 1 2 3 4 5 6 7 8 9 …" at bounding box center [238, 278] width 457 height 491
click at [67, 15] on button "Save" at bounding box center [64, 18] width 27 height 15
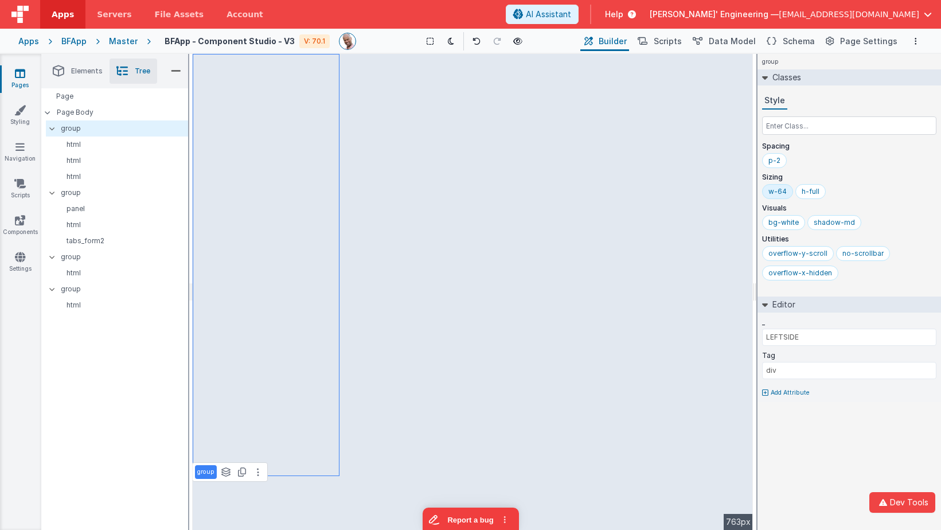
type input "model.isLoading"
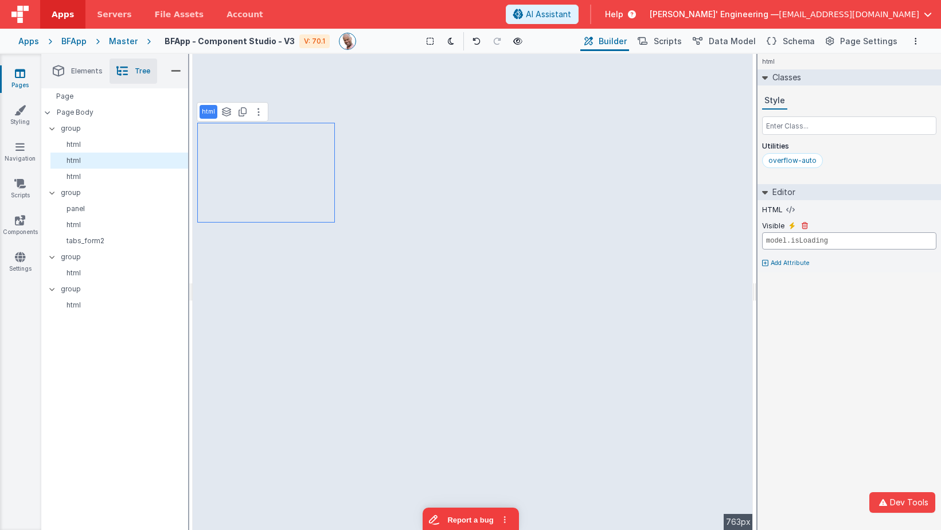
drag, startPoint x: 828, startPoint y: 235, endPoint x: 827, endPoint y: 221, distance: 14.3
click at [817, 221] on div "Visible model.isLoading" at bounding box center [849, 237] width 174 height 33
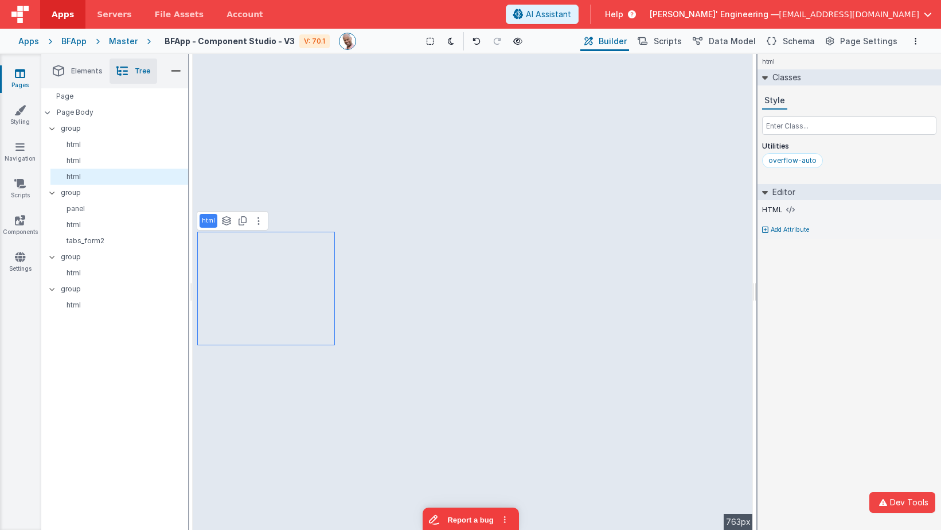
click at [785, 227] on p "Add Attribute" at bounding box center [790, 229] width 39 height 9
click at [799, 239] on div "HTML Visible Add Attribute" at bounding box center [850, 227] width 184 height 55
click at [791, 224] on icon at bounding box center [792, 225] width 6 height 9
click at [793, 238] on input "false" at bounding box center [849, 240] width 174 height 17
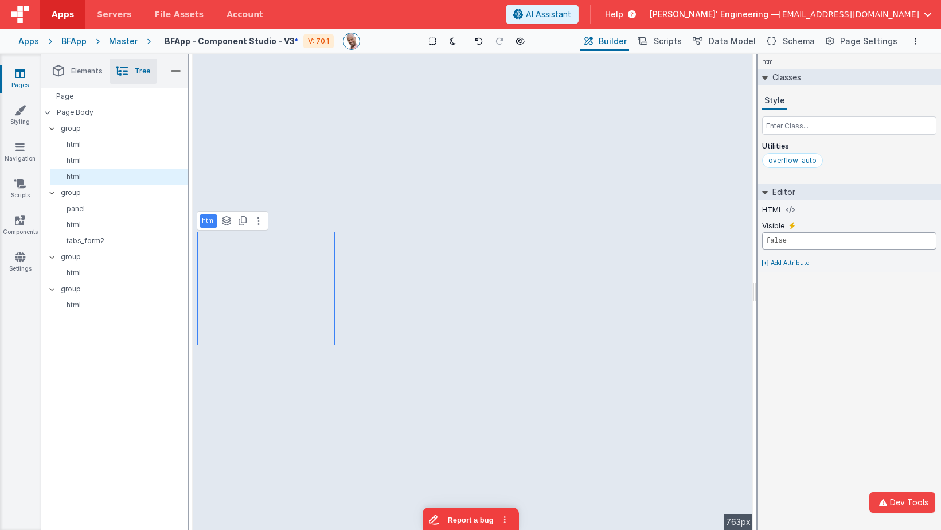
click at [793, 238] on input "false" at bounding box center [849, 240] width 174 height 17
paste input "model.isLoading"
type input "!model.isLoading"
click at [817, 299] on div "html Classes Style Utilities overflow-auto Editor HTML Visible !model.isLoading…" at bounding box center [850, 292] width 184 height 476
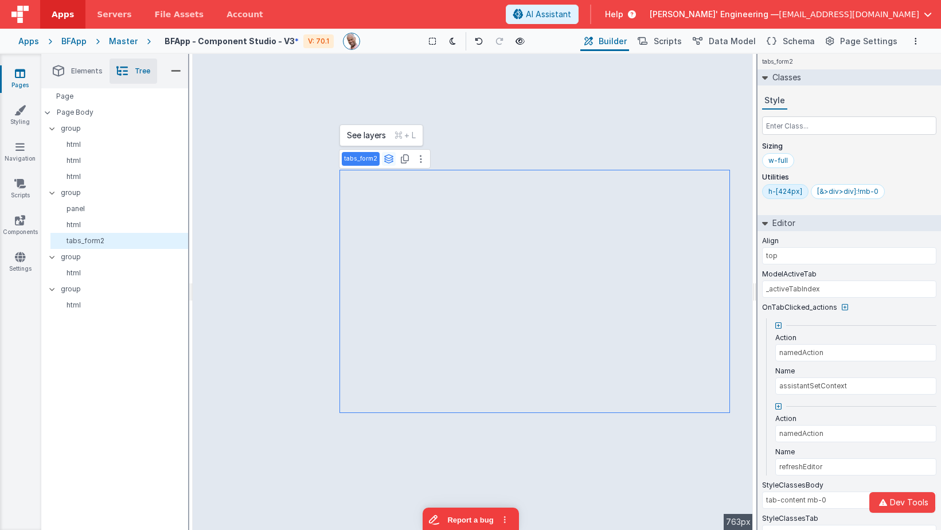
click at [389, 157] on icon at bounding box center [389, 158] width 10 height 9
click at [374, 133] on button "group" at bounding box center [365, 135] width 47 height 14
type input "BODY RIGHT"
type input "div"
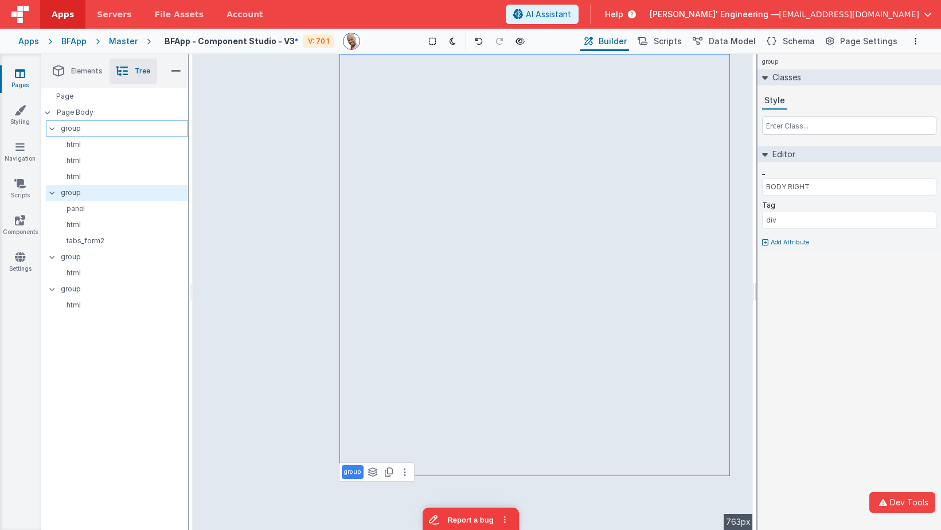
click at [87, 125] on p "group" at bounding box center [124, 128] width 127 height 13
type input "LEFTSIDE"
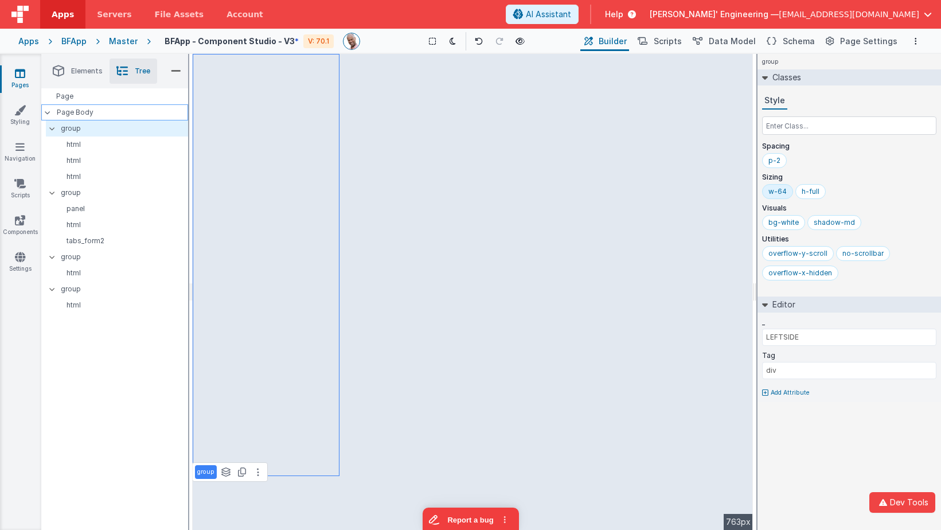
click at [83, 115] on p "Page Body" at bounding box center [122, 112] width 131 height 9
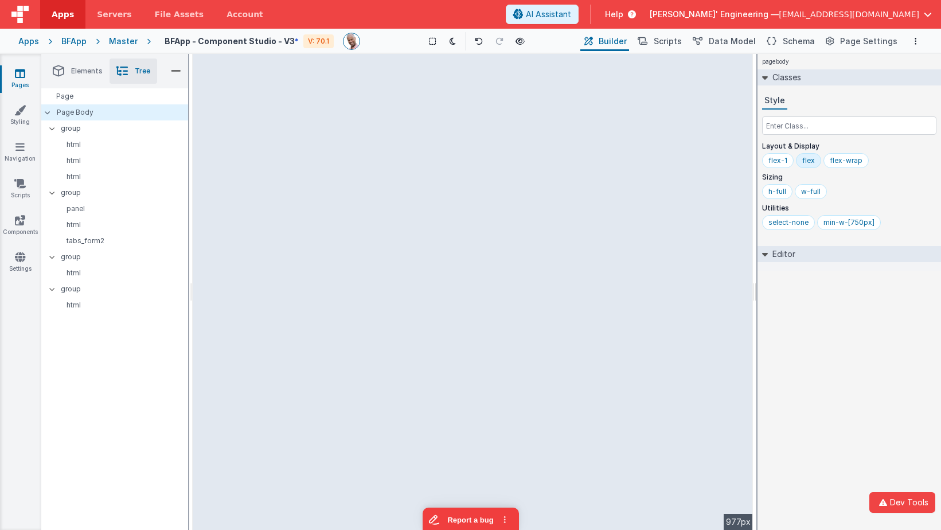
drag, startPoint x: 754, startPoint y: 167, endPoint x: 775, endPoint y: 166, distance: 21.8
click at [775, 166] on html "Dev Tools Apps Servers File Assets Account Some FUTURE Slot AI Assistant Help D…" at bounding box center [470, 265] width 941 height 530
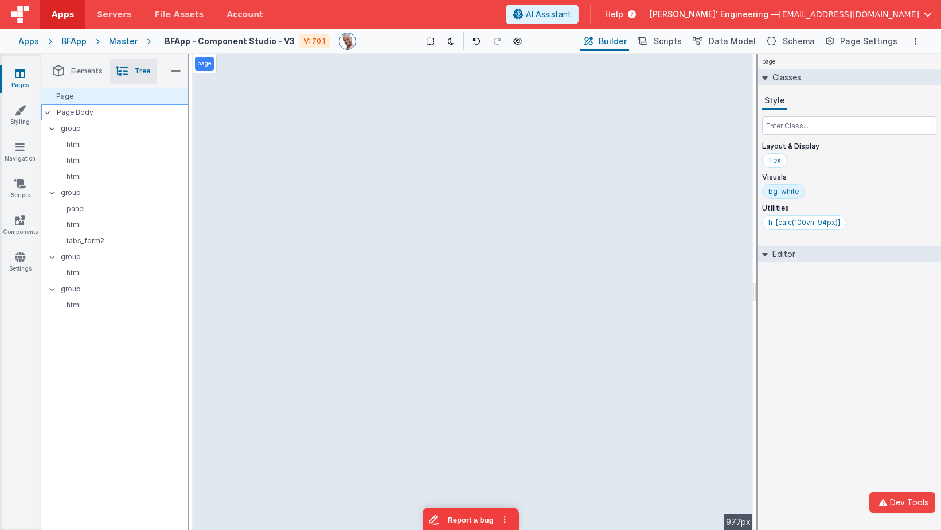
click at [107, 114] on p "Page Body" at bounding box center [122, 112] width 131 height 9
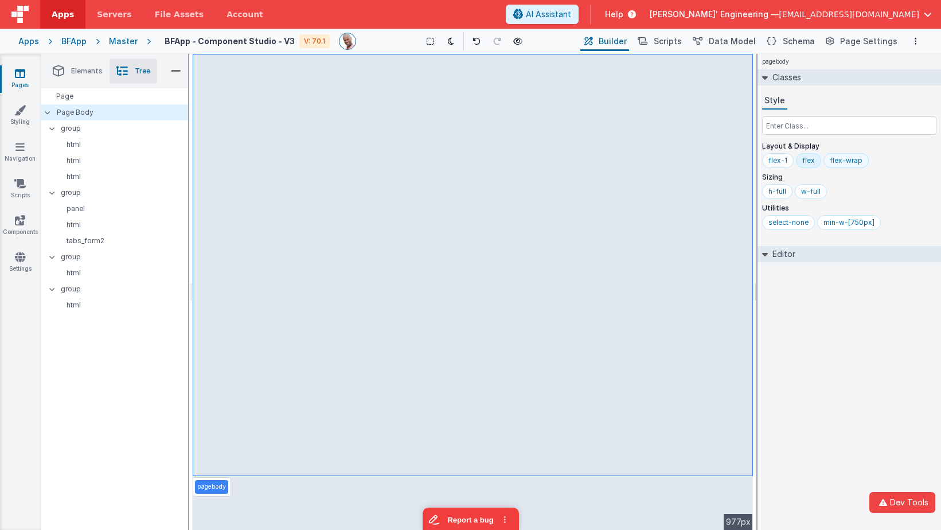
click at [817, 158] on div "flex-wrap" at bounding box center [846, 160] width 33 height 9
click at [639, 255] on div "pagebody --> 977px" at bounding box center [473, 292] width 560 height 476
click at [635, 172] on div "pagebody --> 977px" at bounding box center [473, 292] width 560 height 476
click at [451, 204] on div "pagebody --> 977px" at bounding box center [473, 292] width 560 height 476
click at [252, 148] on div "pagebody --> 977px" at bounding box center [473, 292] width 560 height 476
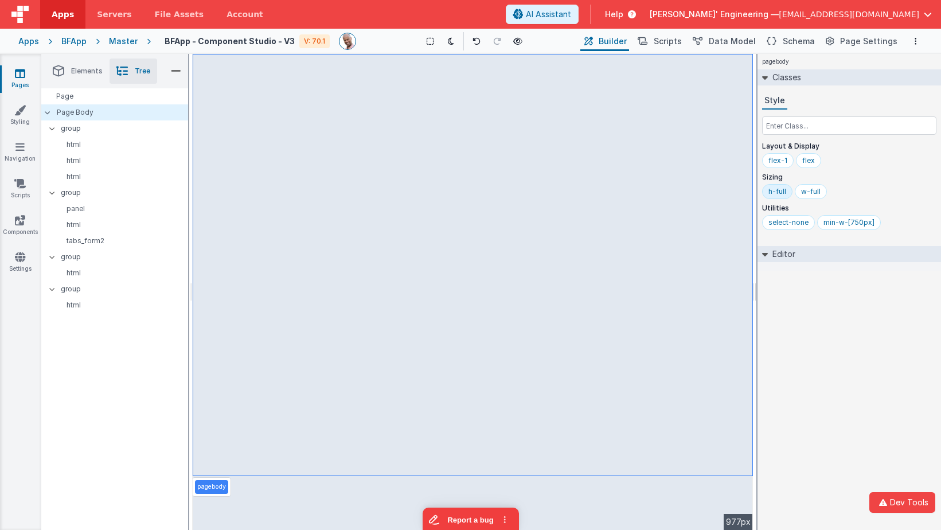
click at [675, 123] on div "pagebody --> 977px" at bounding box center [473, 292] width 560 height 476
click at [475, 124] on div "pagebody --> 977px" at bounding box center [473, 292] width 560 height 476
click at [475, 151] on div "pagebody --> 977px" at bounding box center [473, 292] width 560 height 476
click at [235, 150] on div "pagebody --> 977px" at bounding box center [473, 292] width 560 height 476
